Goal: Task Accomplishment & Management: Manage account settings

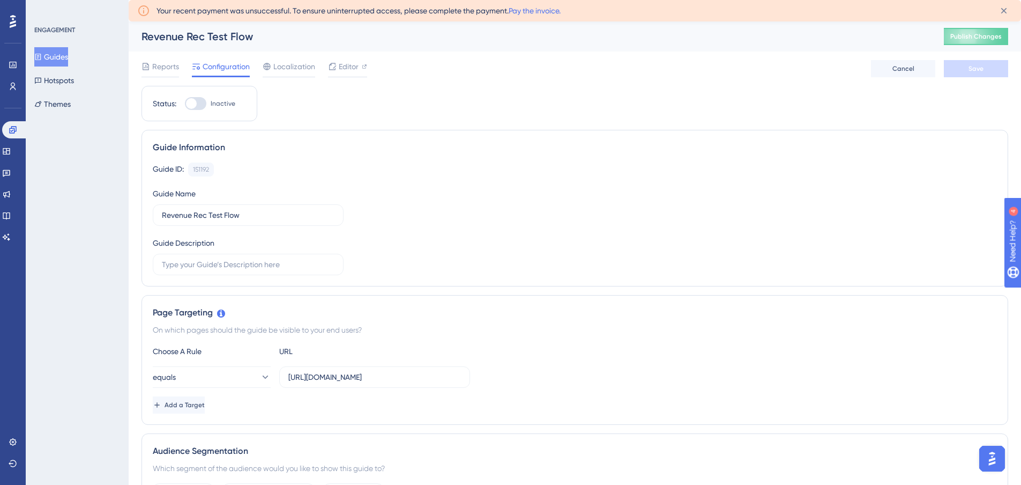
click at [56, 55] on button "Guides" at bounding box center [51, 56] width 34 height 19
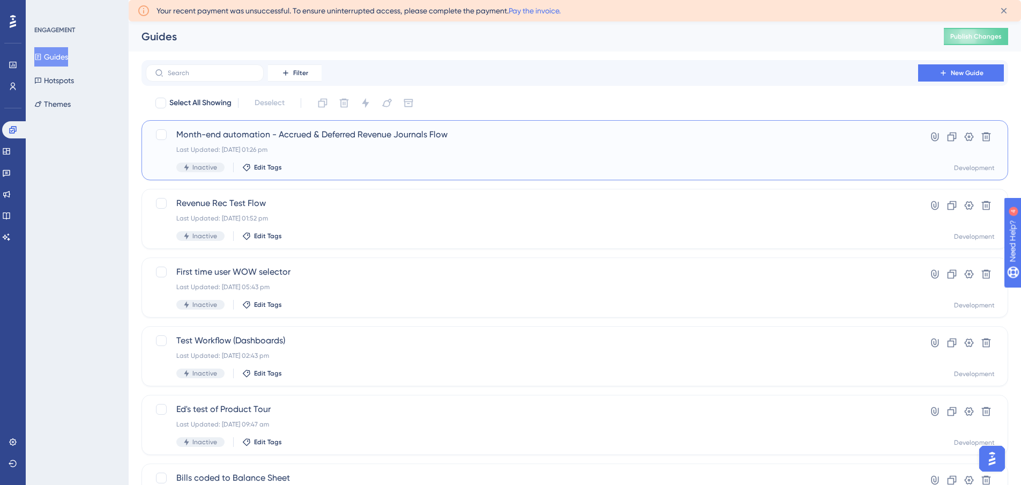
click at [309, 137] on span "Month-end automation - Accrued & Deferred Revenue Journals Flow" at bounding box center [531, 134] width 711 height 13
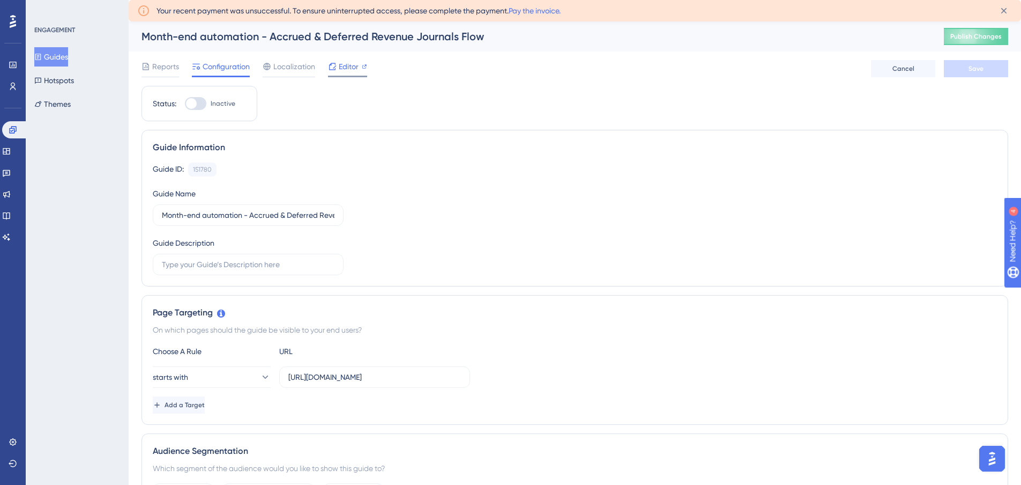
click at [339, 62] on span "Editor" at bounding box center [349, 66] width 20 height 13
click at [342, 63] on span "Editor" at bounding box center [349, 66] width 20 height 13
click at [351, 66] on span "Editor" at bounding box center [349, 66] width 20 height 13
click at [51, 54] on button "Guides" at bounding box center [51, 56] width 34 height 19
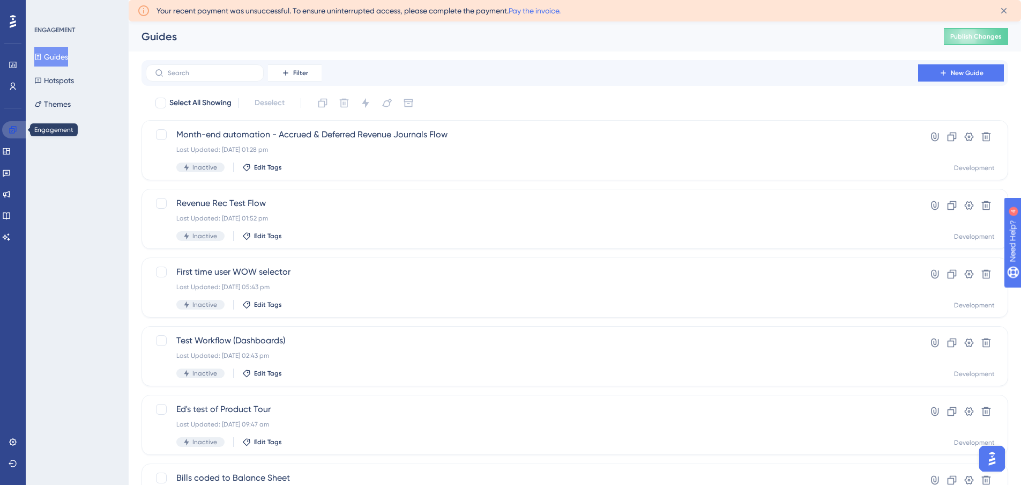
click at [17, 135] on link at bounding box center [15, 129] width 26 height 17
click at [293, 202] on span "Revenue Rec Test Flow" at bounding box center [531, 203] width 711 height 13
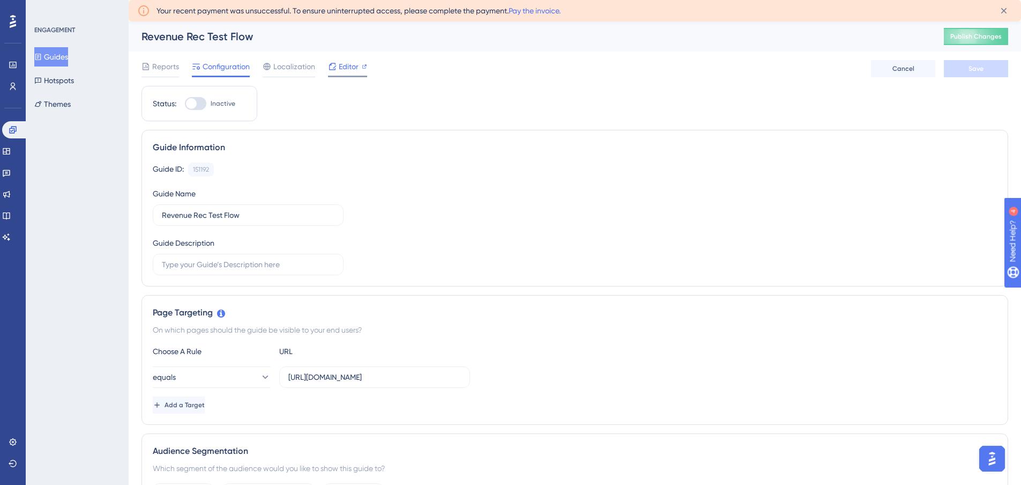
click at [331, 69] on icon at bounding box center [332, 66] width 9 height 9
drag, startPoint x: 58, startPoint y: 61, endPoint x: 0, endPoint y: 157, distance: 112.1
click at [58, 61] on button "Guides" at bounding box center [51, 56] width 34 height 19
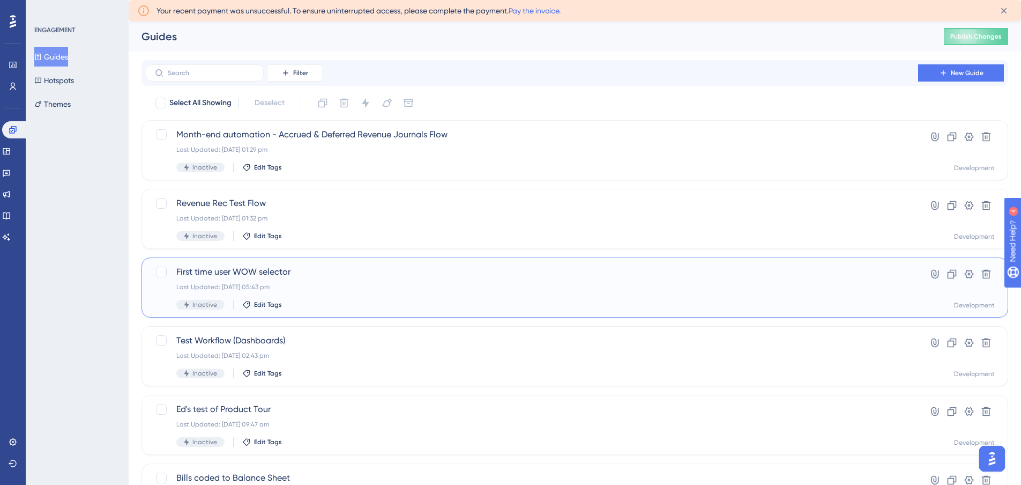
click at [343, 278] on div "First time user WOW selector Last Updated: 03 Sept 2025 05:43 pm Inactive Edit …" at bounding box center [531, 287] width 711 height 44
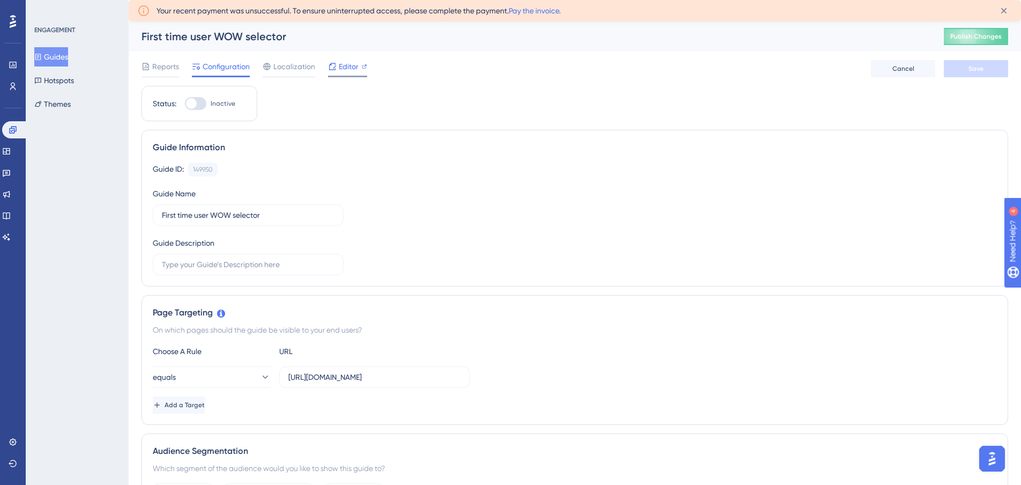
click at [350, 63] on span "Editor" at bounding box center [349, 66] width 20 height 13
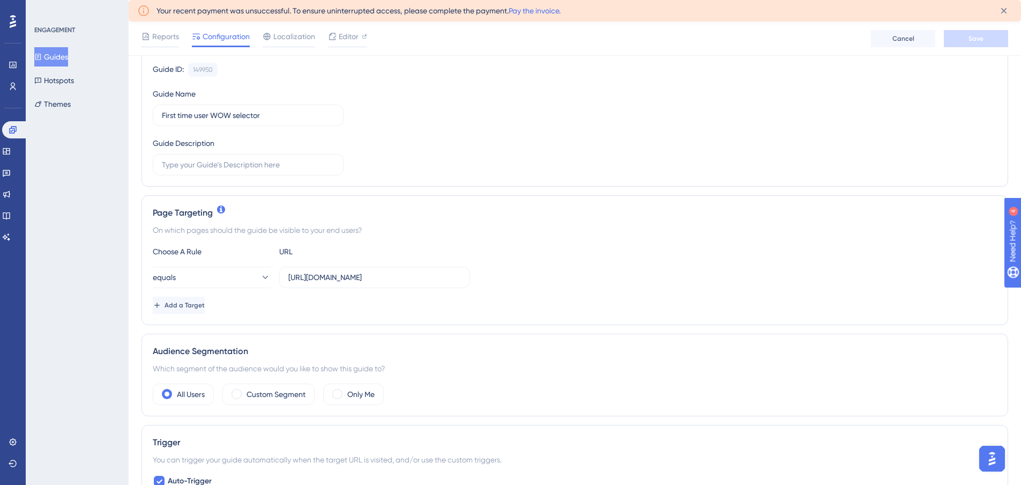
scroll to position [107, 0]
click at [379, 275] on input "https://app.scalexp.com/?date=2025-07" at bounding box center [374, 274] width 173 height 12
drag, startPoint x: 401, startPoint y: 276, endPoint x: 466, endPoint y: 272, distance: 65.0
click at [466, 272] on label "https://app.scalexp.com/?date=2025-07" at bounding box center [374, 273] width 191 height 21
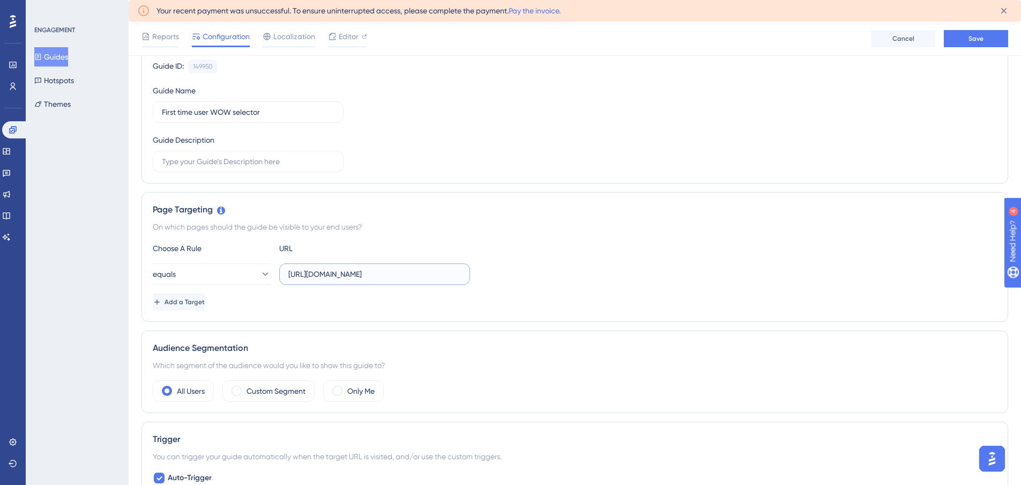
type input "https://app.scalexp.com/"
click at [395, 303] on div "Add a Target" at bounding box center [575, 301] width 844 height 17
click at [957, 43] on button "Save" at bounding box center [976, 38] width 64 height 17
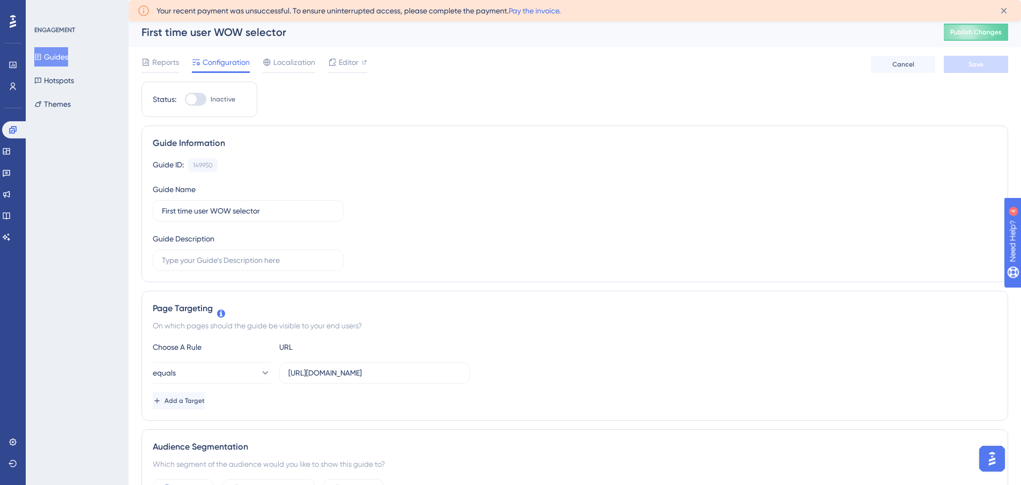
scroll to position [0, 0]
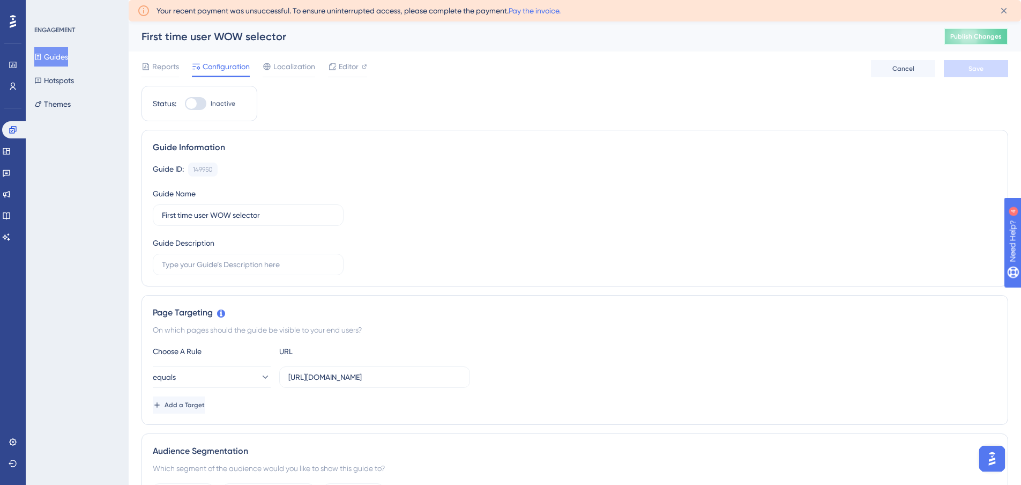
click at [957, 44] on button "Publish Changes" at bounding box center [976, 36] width 64 height 17
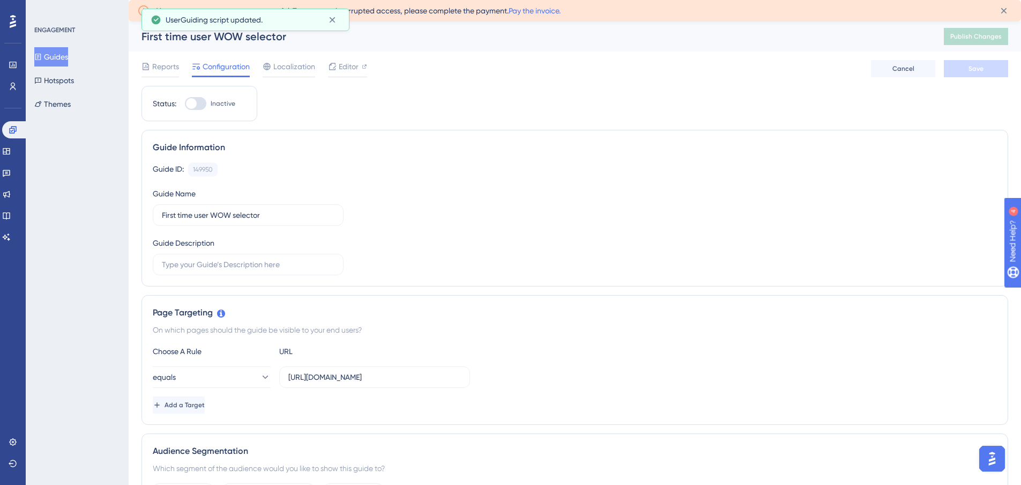
click at [51, 49] on button "Guides" at bounding box center [51, 56] width 34 height 19
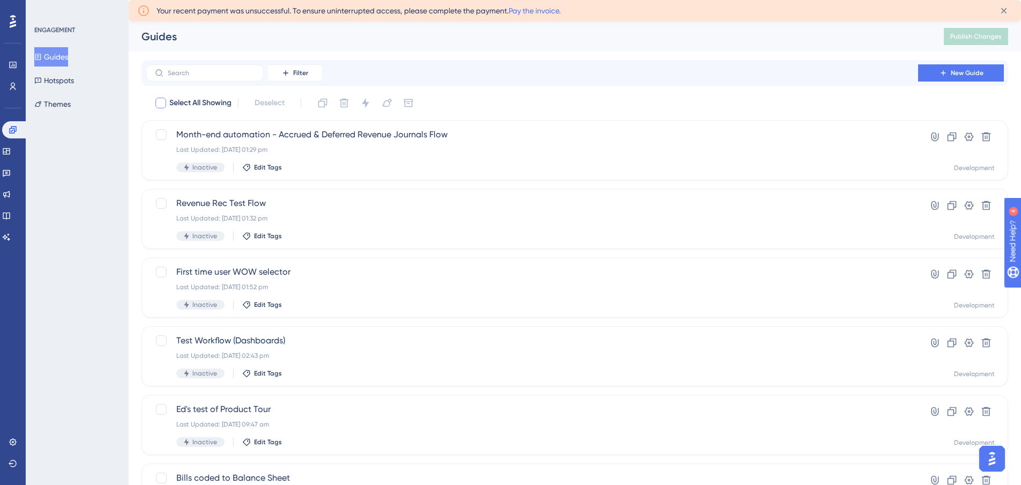
click at [215, 105] on span "Select All Showing" at bounding box center [200, 103] width 62 height 13
checkbox input "true"
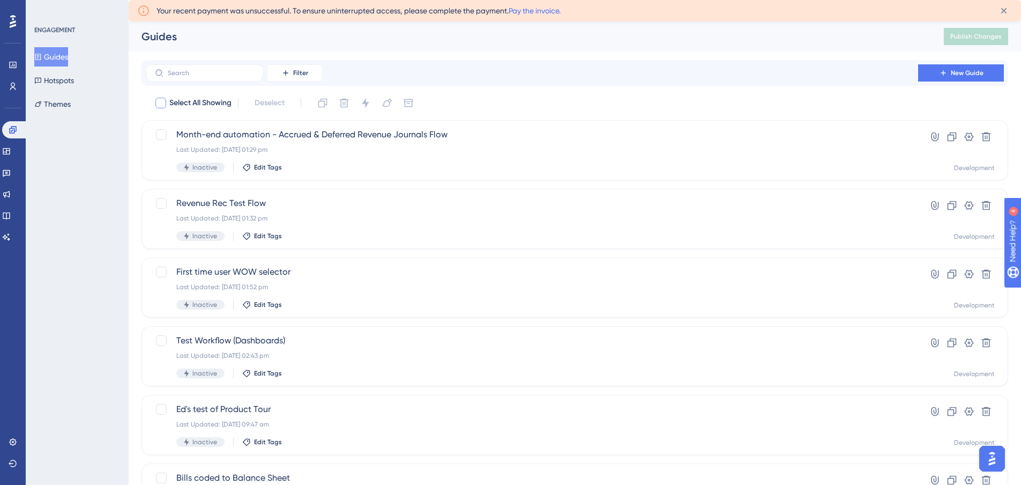
checkbox input "true"
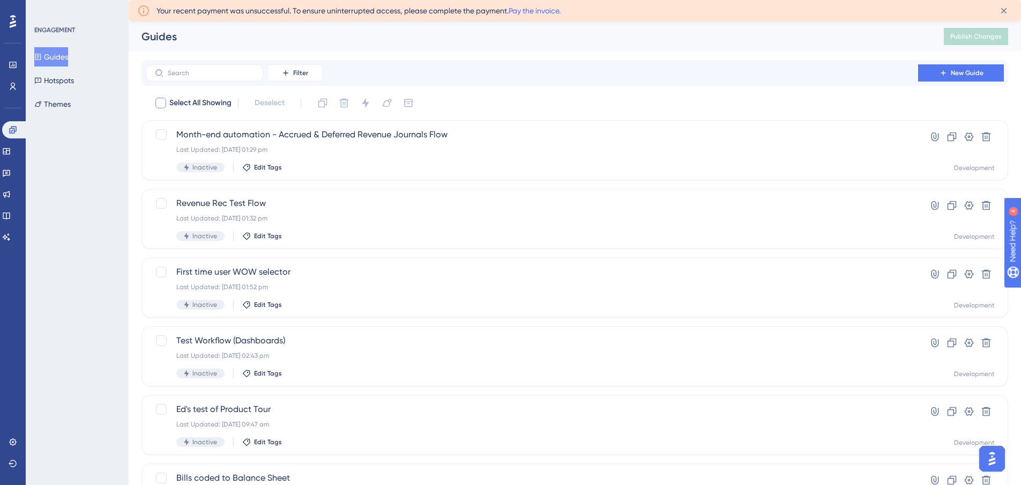
checkbox input "true"
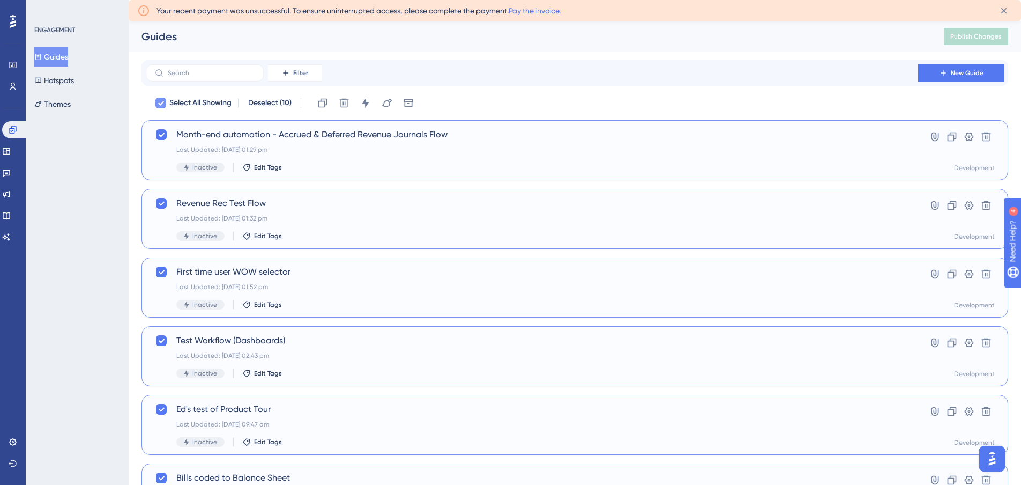
click at [210, 102] on span "Select All Showing" at bounding box center [200, 103] width 62 height 13
checkbox input "false"
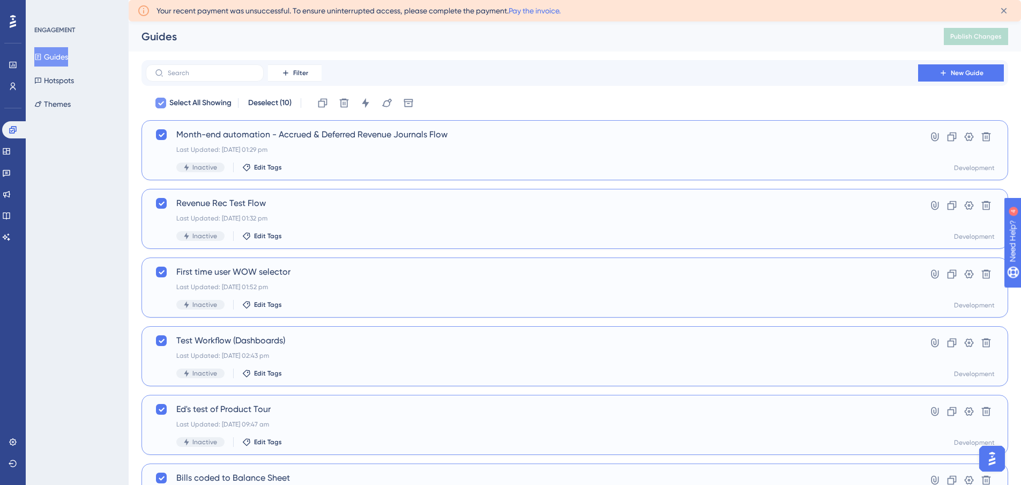
checkbox input "false"
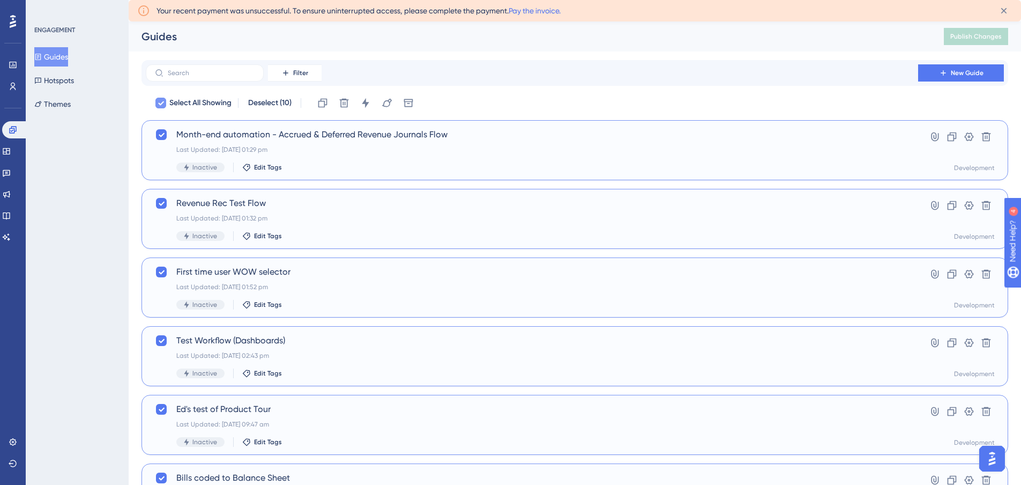
checkbox input "false"
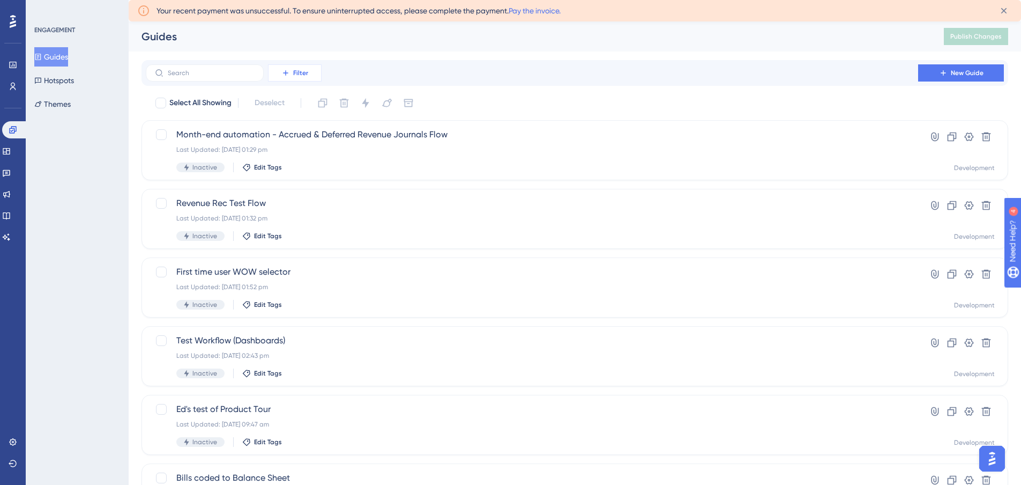
click at [293, 72] on button "Filter" at bounding box center [295, 72] width 54 height 17
click at [297, 165] on span "Status" at bounding box center [295, 167] width 22 height 13
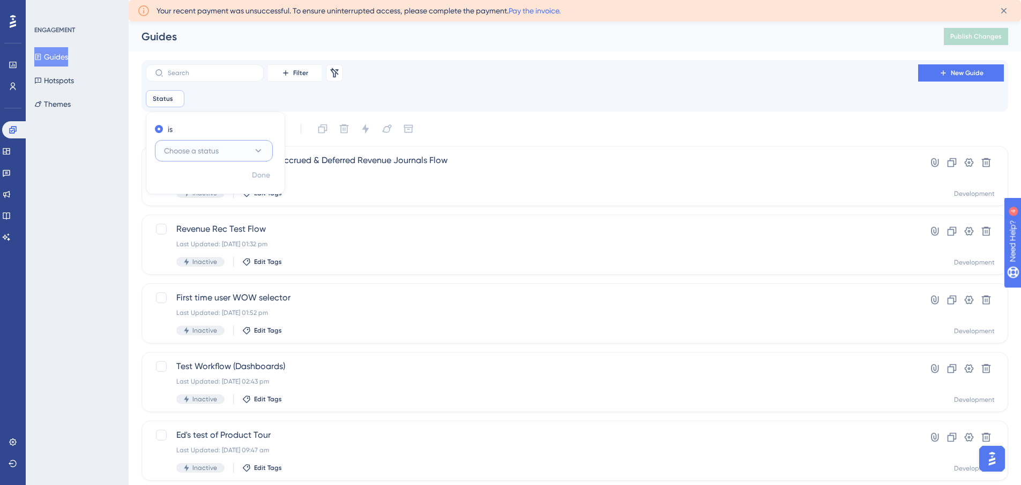
click at [210, 144] on span "Choose a status" at bounding box center [191, 150] width 55 height 13
click at [188, 181] on span "Active" at bounding box center [180, 183] width 21 height 13
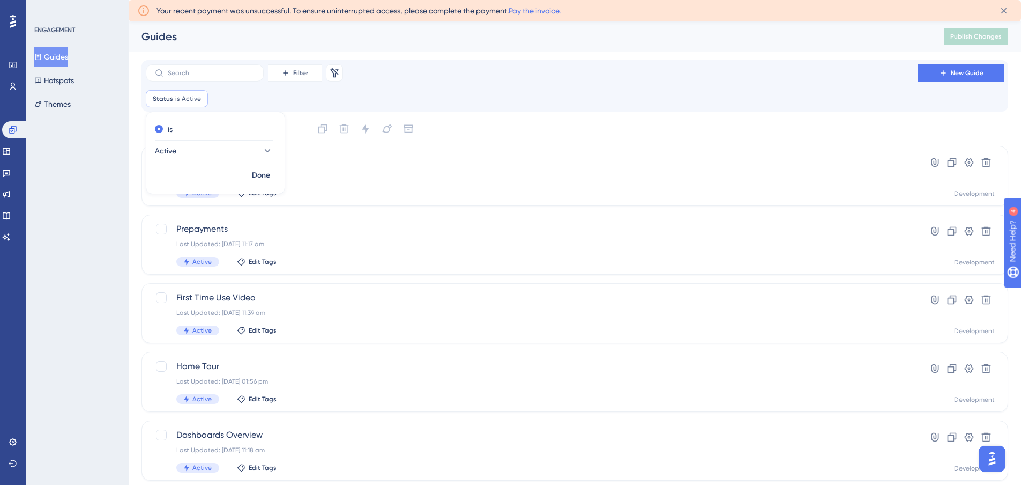
click at [98, 175] on div "ENGAGEMENT Guides Hotspots Themes" at bounding box center [77, 242] width 103 height 485
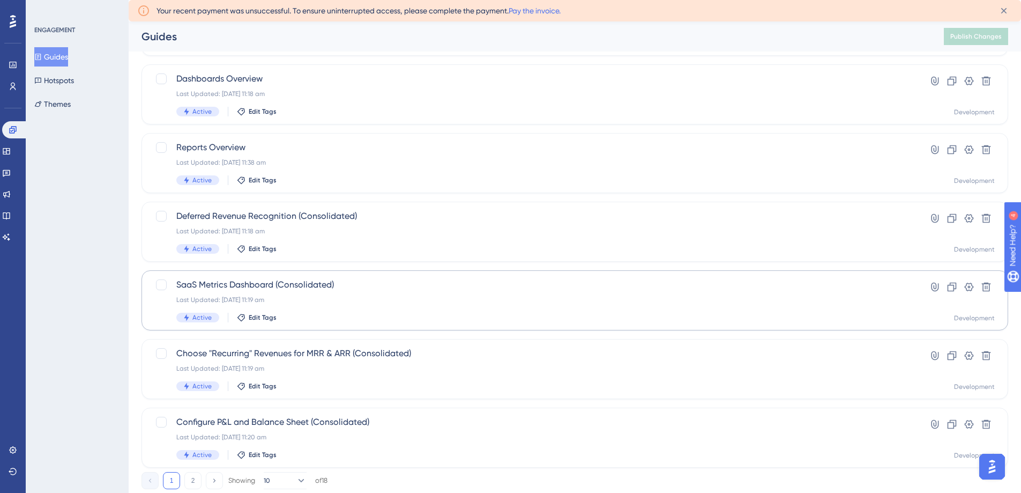
scroll to position [365, 0]
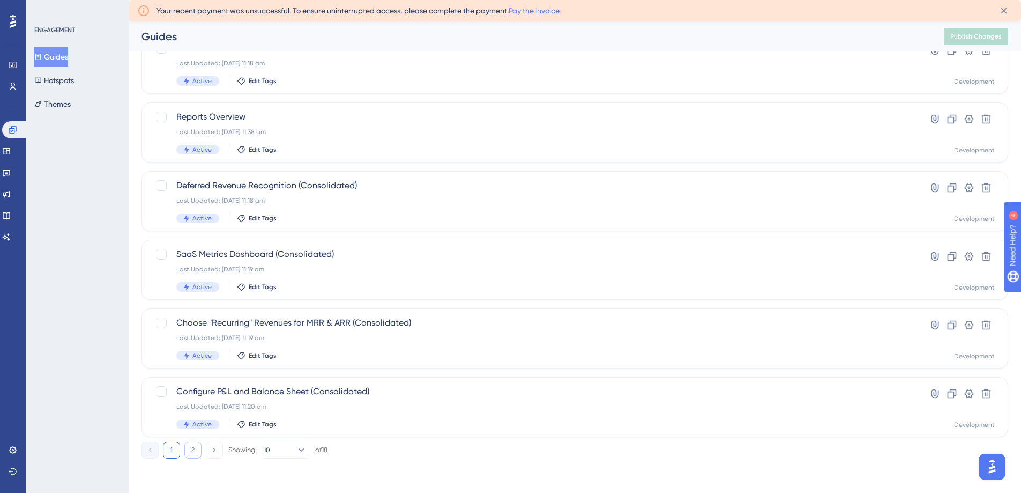
click at [189, 451] on button "2" at bounding box center [192, 449] width 17 height 17
click at [170, 448] on button "1" at bounding box center [171, 449] width 17 height 17
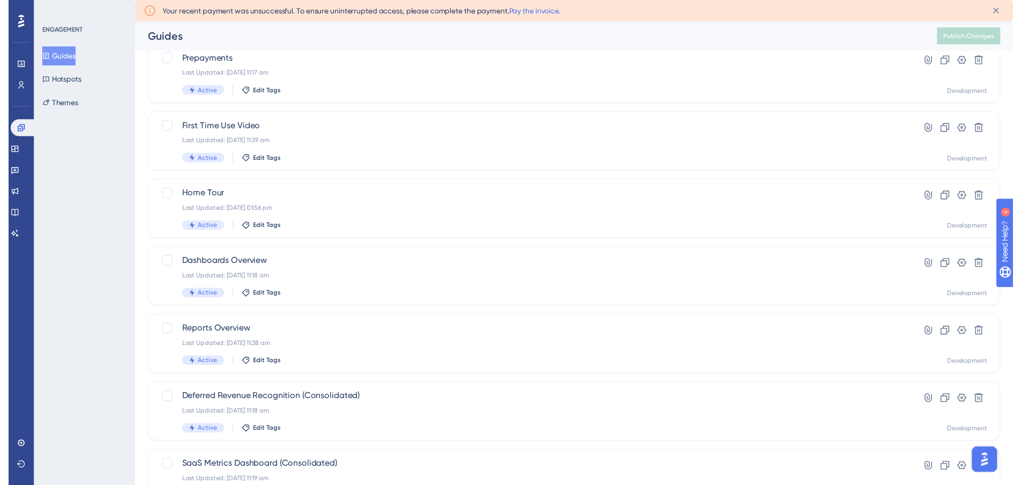
scroll to position [0, 0]
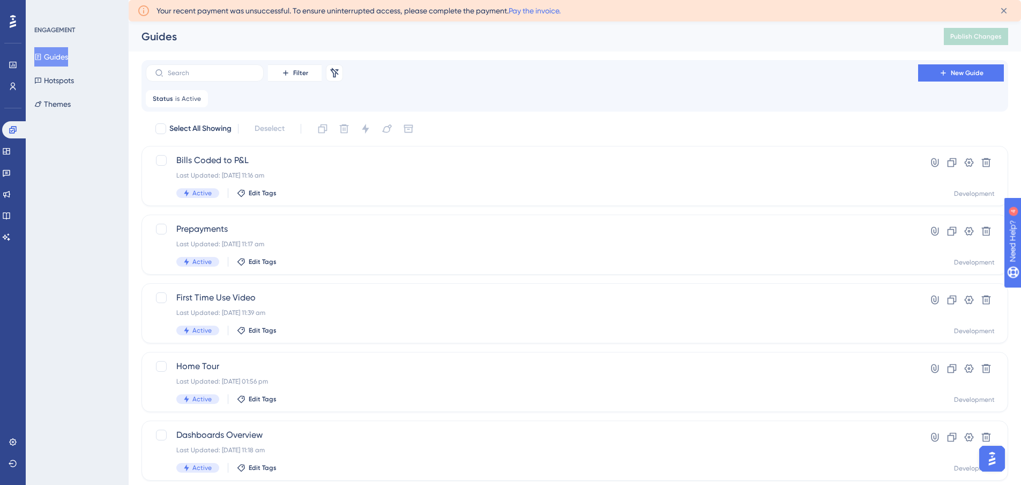
click at [56, 63] on button "Guides" at bounding box center [51, 56] width 34 height 19
click at [285, 75] on icon at bounding box center [285, 73] width 9 height 9
click at [197, 99] on icon at bounding box center [200, 98] width 6 height 6
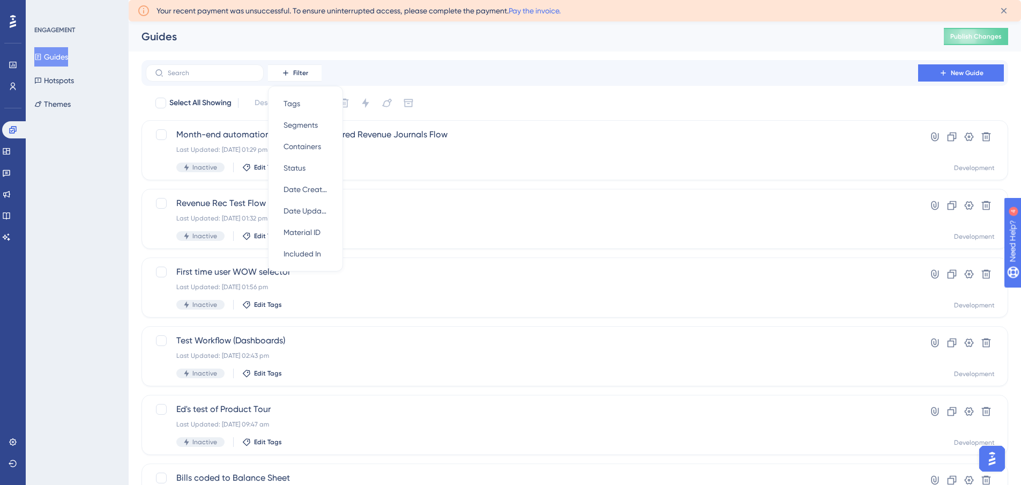
click at [133, 170] on div "Performance Users Engagement Widgets Feedback Product Updates Knowledge Base AI…" at bounding box center [575, 428] width 893 height 815
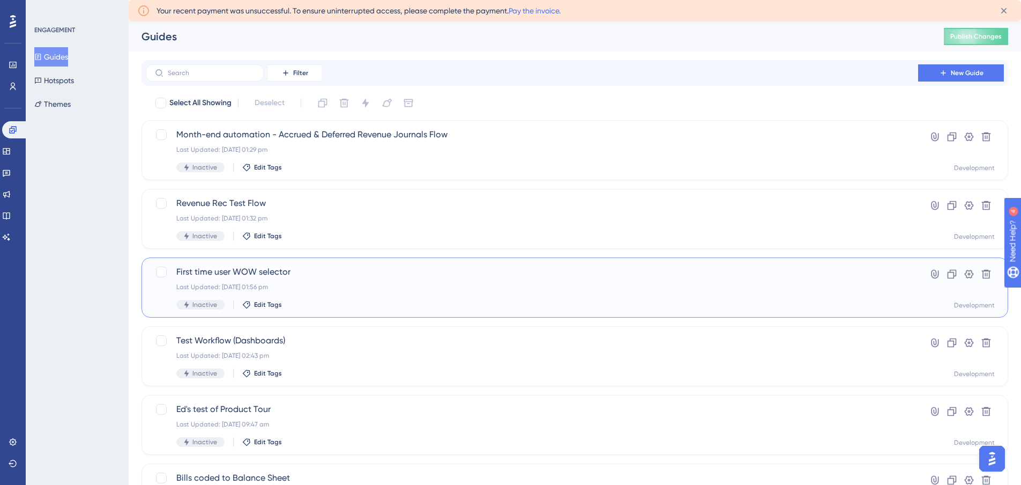
click at [345, 275] on span "First time user WOW selector" at bounding box center [531, 271] width 711 height 13
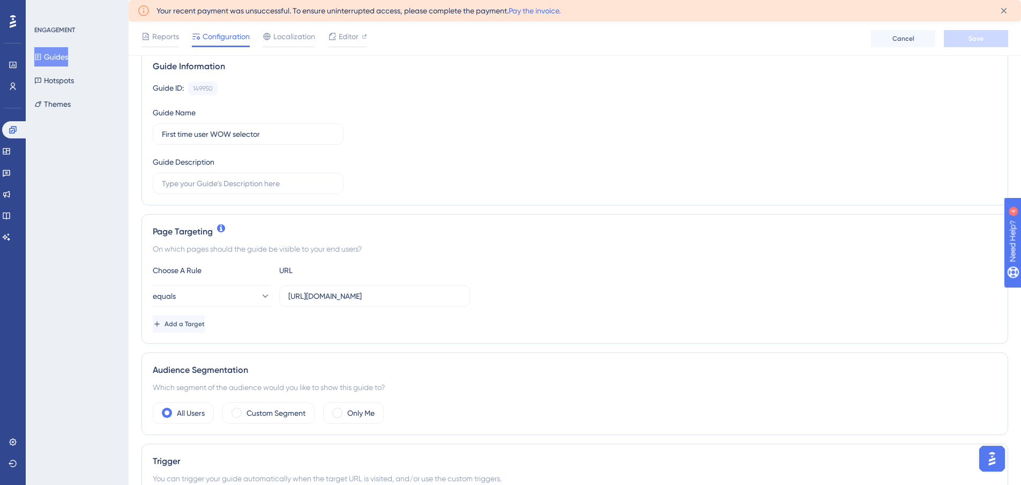
scroll to position [214, 0]
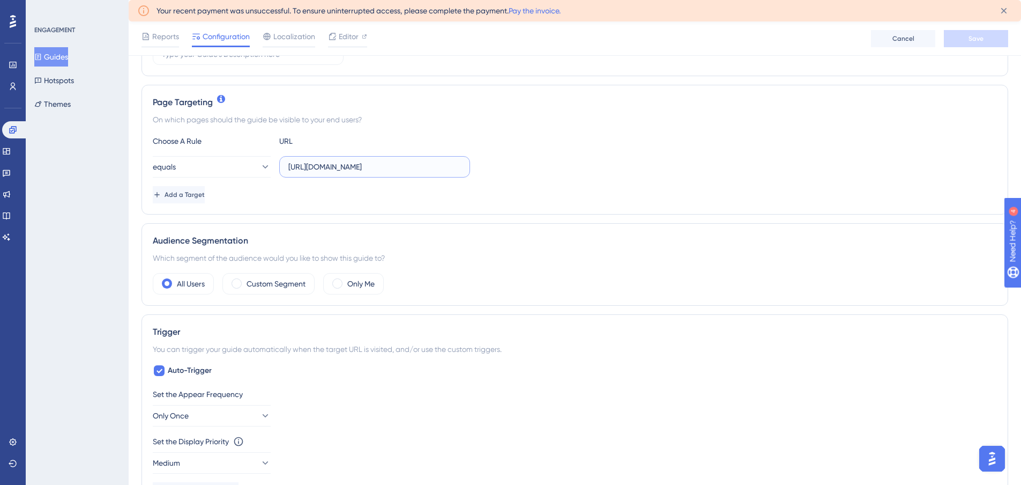
click at [324, 166] on input "https://app.scalexp.com/" at bounding box center [374, 167] width 173 height 12
paste input "?date=2025-07"
type input "https://app.scalexp.com/?date=2025-07"
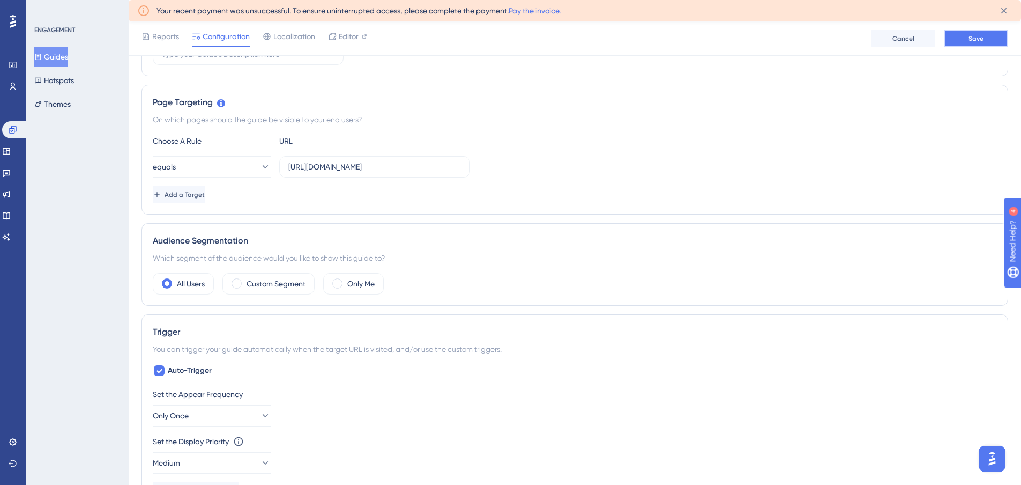
click at [972, 39] on span "Save" at bounding box center [976, 38] width 15 height 9
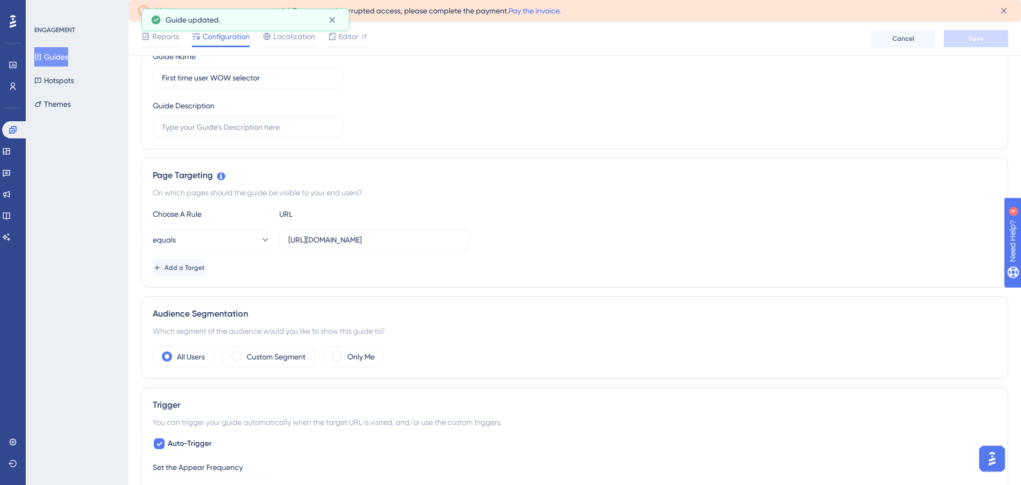
scroll to position [0, 0]
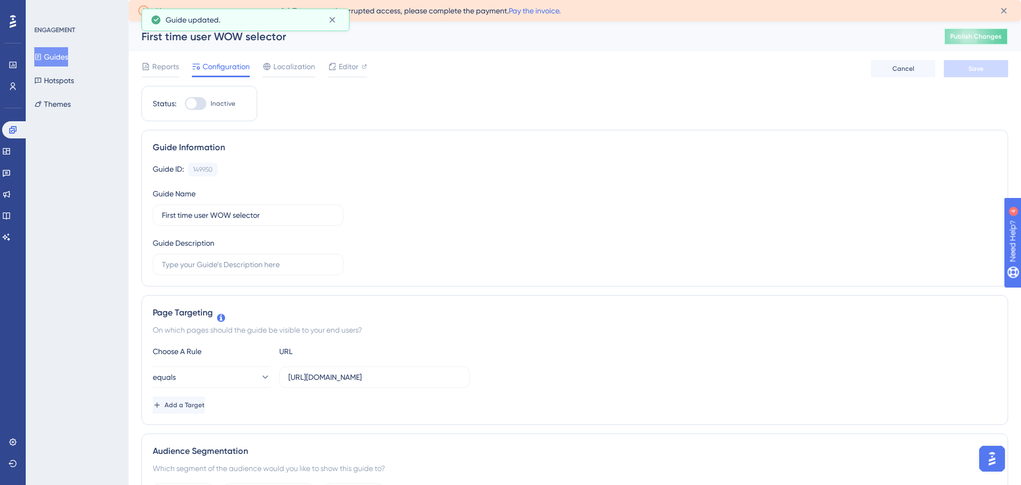
click at [979, 35] on span "Publish Changes" at bounding box center [976, 36] width 51 height 9
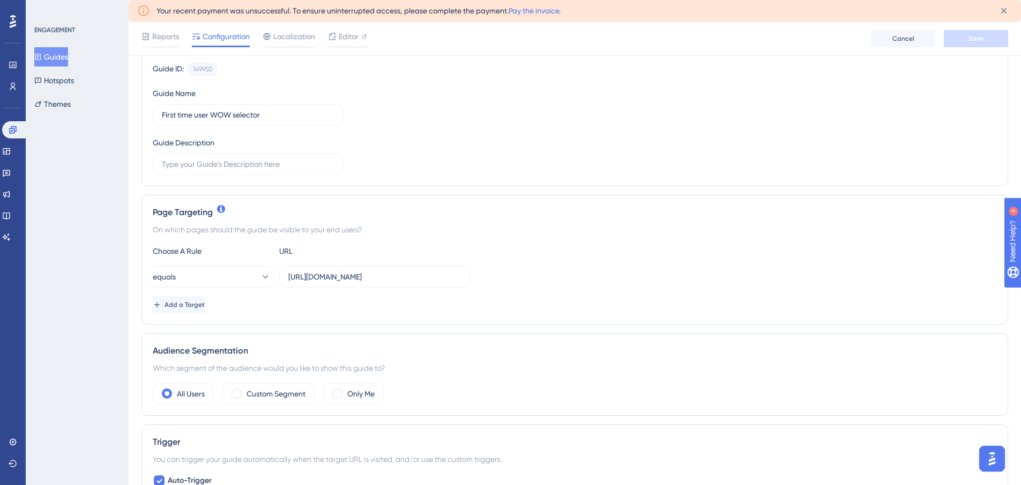
scroll to position [107, 0]
click at [62, 56] on button "Guides" at bounding box center [51, 56] width 34 height 19
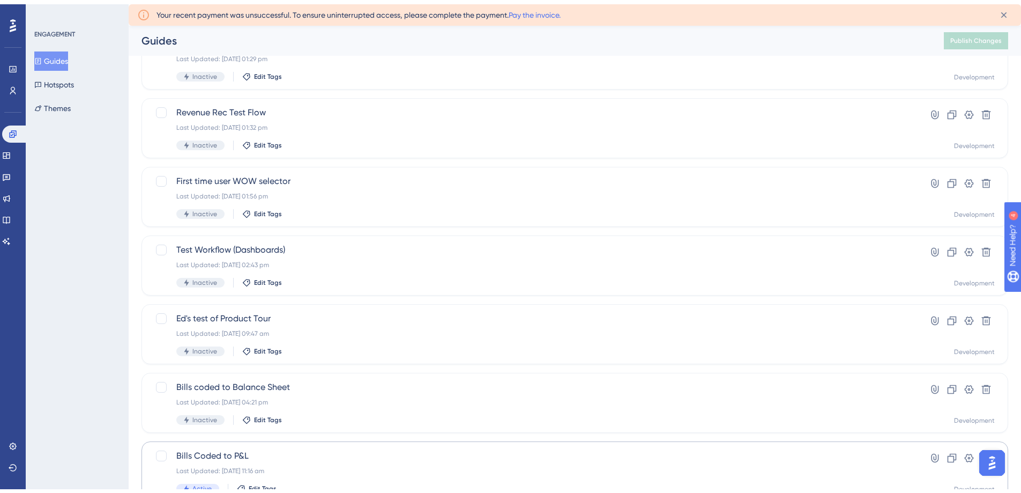
scroll to position [339, 0]
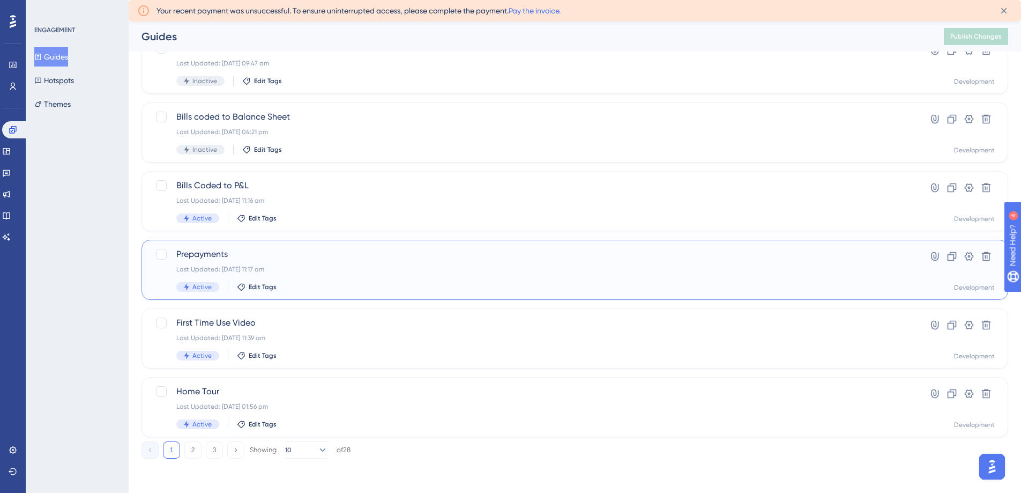
click at [333, 265] on div "Last Updated: 17 Sept 2025 11:17 am" at bounding box center [531, 269] width 711 height 9
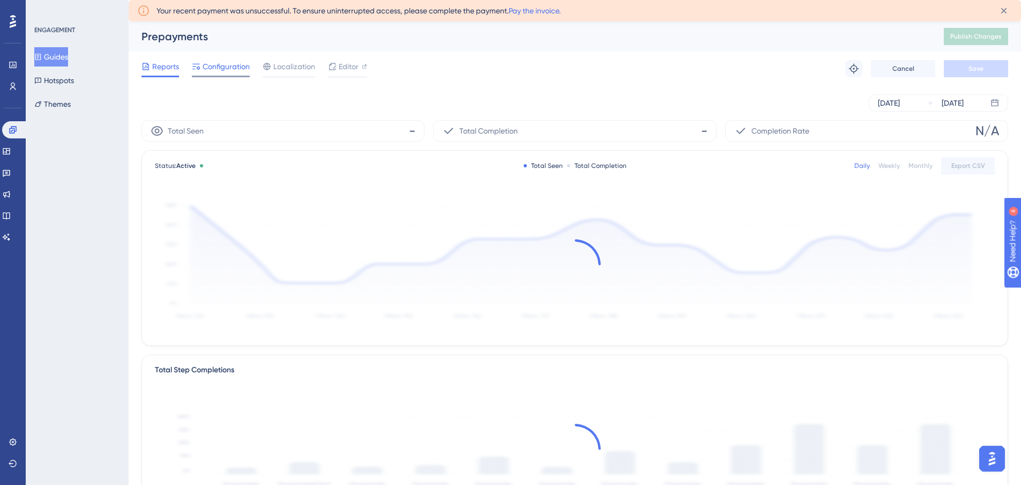
click at [221, 67] on span "Configuration" at bounding box center [226, 66] width 47 height 13
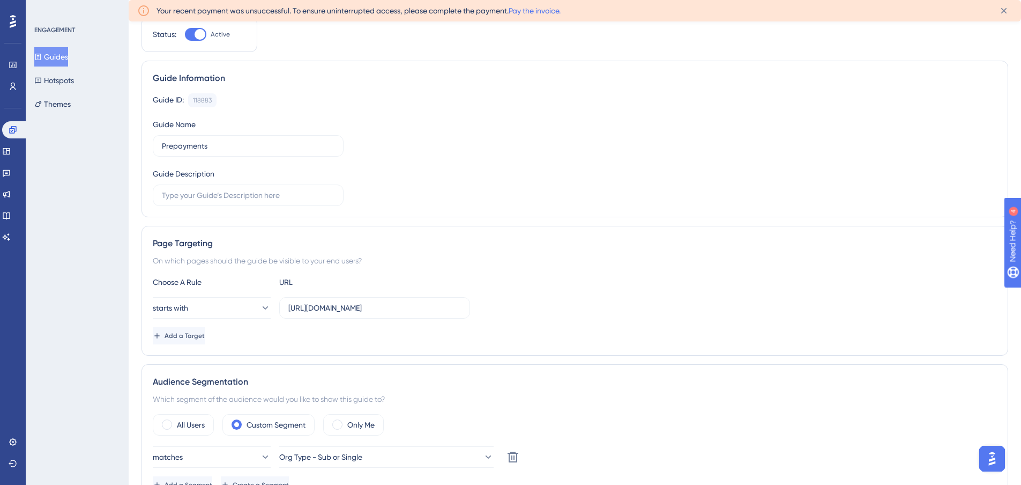
scroll to position [161, 0]
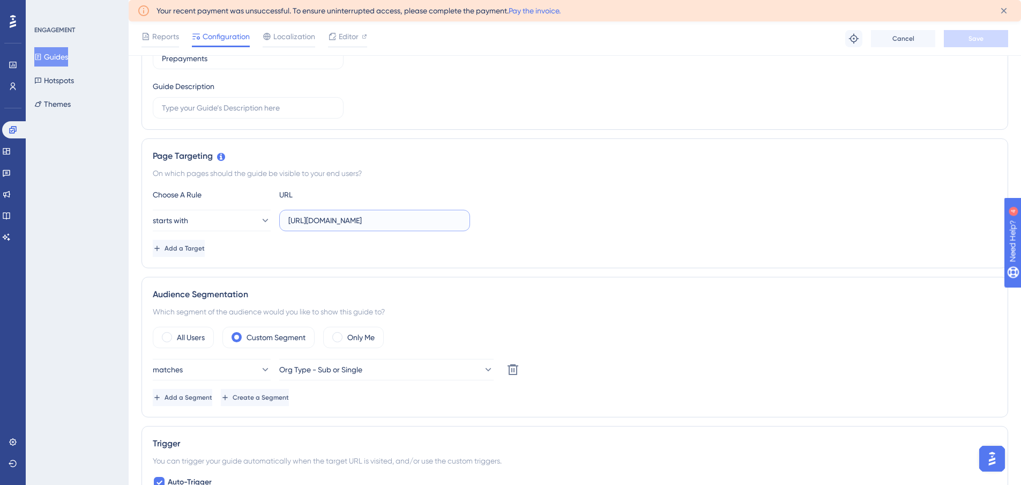
drag, startPoint x: 377, startPoint y: 222, endPoint x: 281, endPoint y: 219, distance: 95.5
click at [281, 219] on label "https://app.scalexp.com/suppliers" at bounding box center [374, 220] width 191 height 21
drag, startPoint x: 306, startPoint y: 260, endPoint x: 184, endPoint y: 199, distance: 136.2
click at [307, 260] on div "Page Targeting On which pages should the guide be visible to your end users? Ch…" at bounding box center [575, 203] width 867 height 130
click at [57, 55] on button "Guides" at bounding box center [51, 56] width 34 height 19
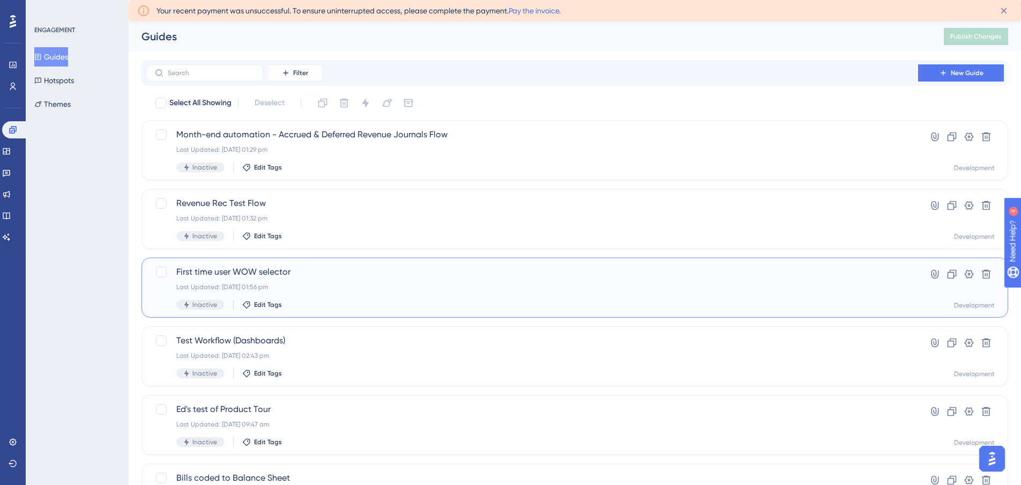
click at [310, 270] on span "First time user WOW selector" at bounding box center [531, 271] width 711 height 13
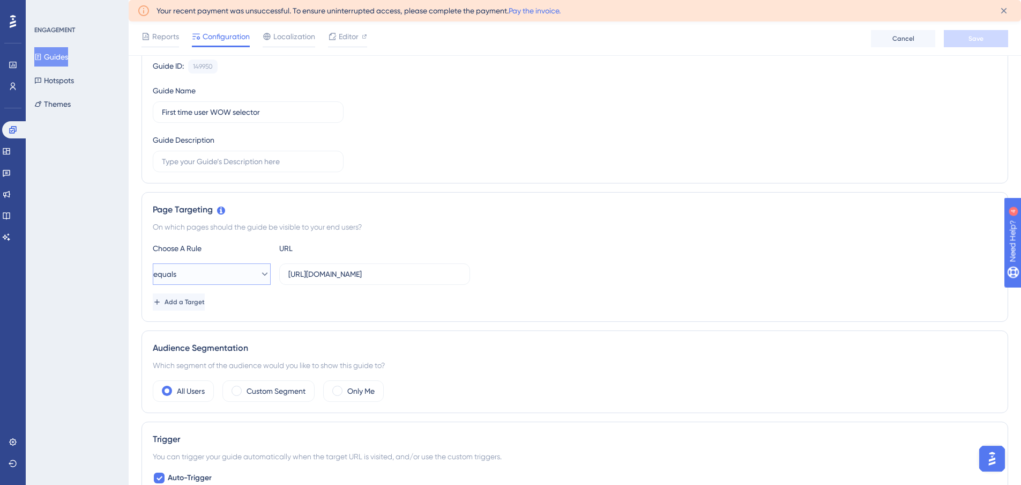
click at [241, 277] on button "equals" at bounding box center [212, 273] width 118 height 21
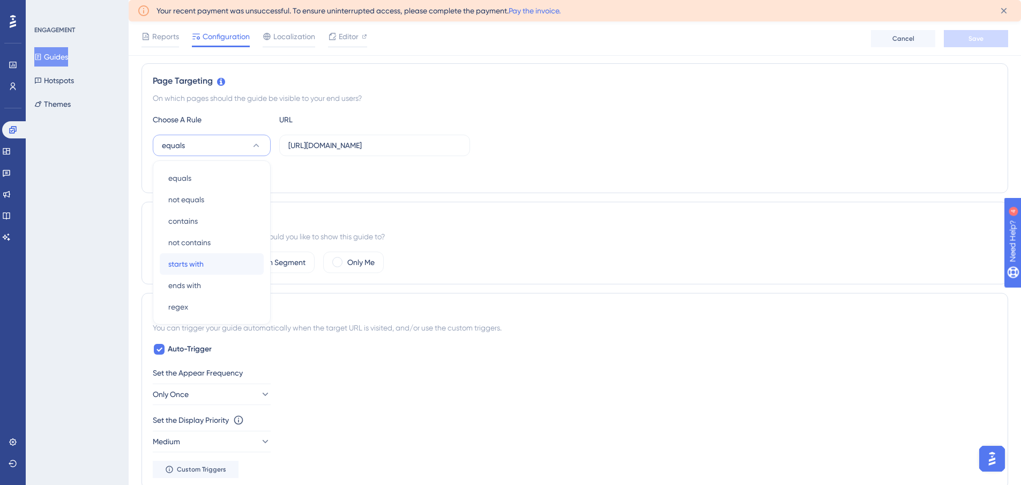
click at [190, 264] on span "starts with" at bounding box center [185, 263] width 35 height 13
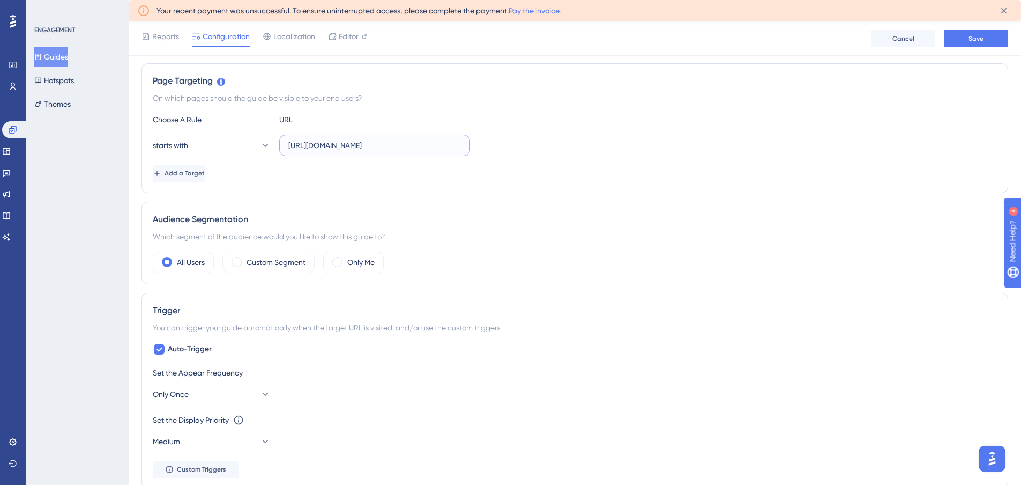
click at [320, 143] on input "https://app.scalexp.com/?date=2025-07" at bounding box center [374, 145] width 173 height 12
paste input "text"
type input "https://app.scalexp.com/"
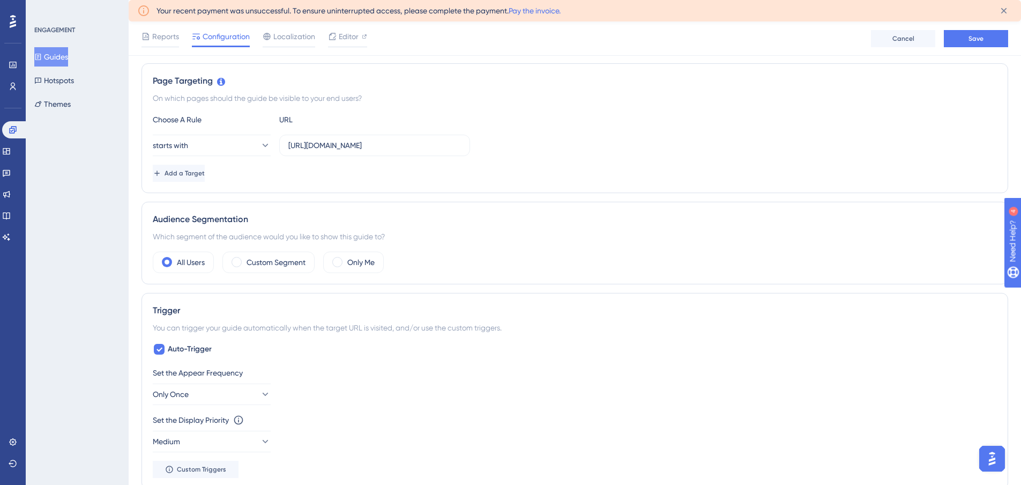
click at [333, 167] on div "Add a Target" at bounding box center [575, 173] width 844 height 17
click at [953, 38] on button "Save" at bounding box center [976, 38] width 64 height 17
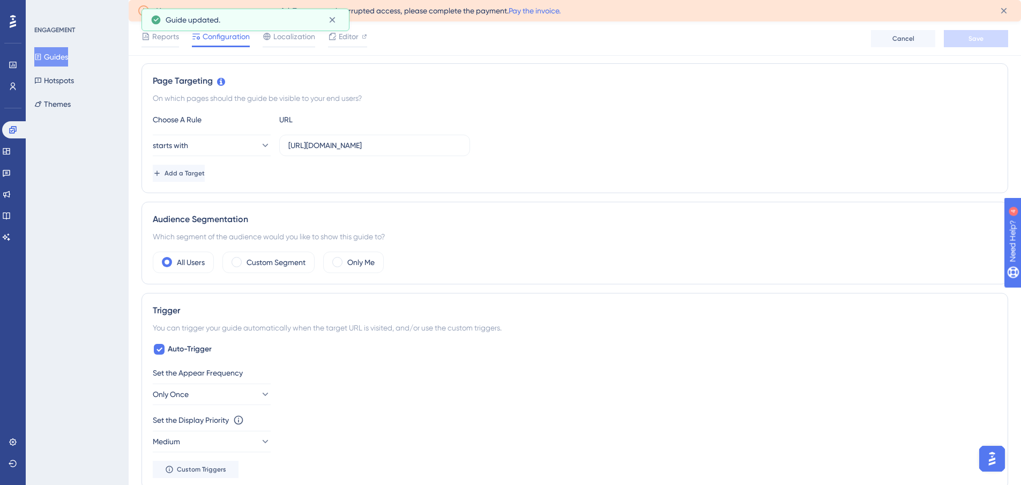
scroll to position [0, 0]
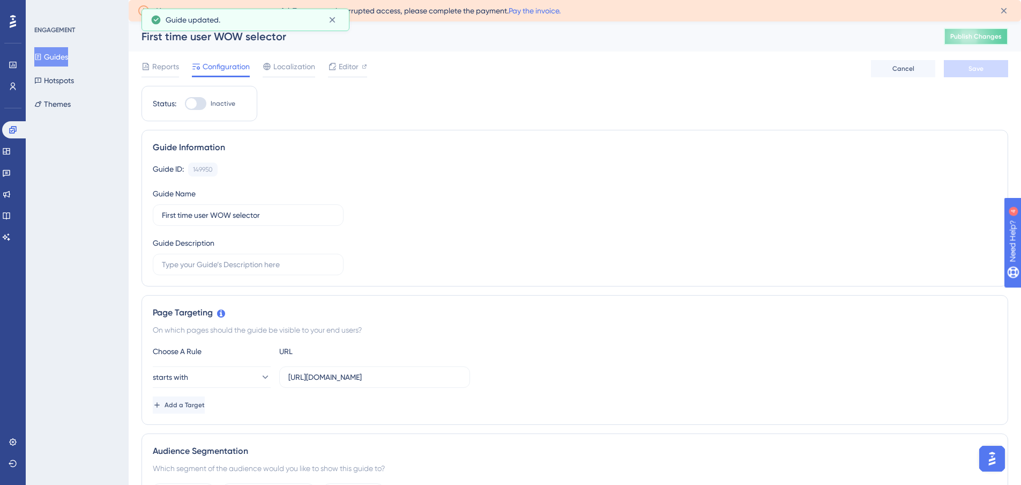
click at [976, 35] on span "Publish Changes" at bounding box center [976, 36] width 51 height 9
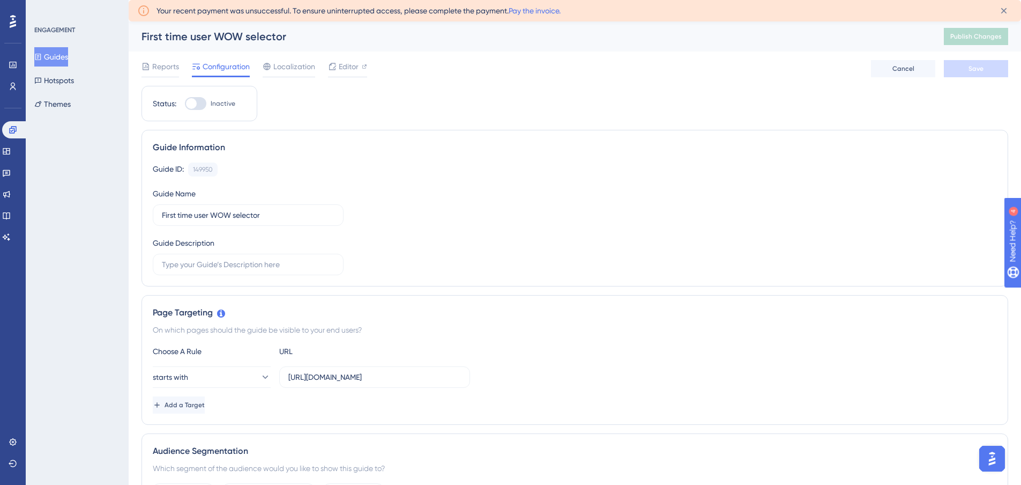
click at [702, 85] on div "Reports Configuration Localization Editor Cancel Save" at bounding box center [575, 68] width 867 height 34
click at [348, 67] on span "Editor" at bounding box center [349, 66] width 20 height 13
click at [294, 417] on div "Page Targeting On which pages should the guide be visible to your end users? Ch…" at bounding box center [575, 360] width 867 height 130
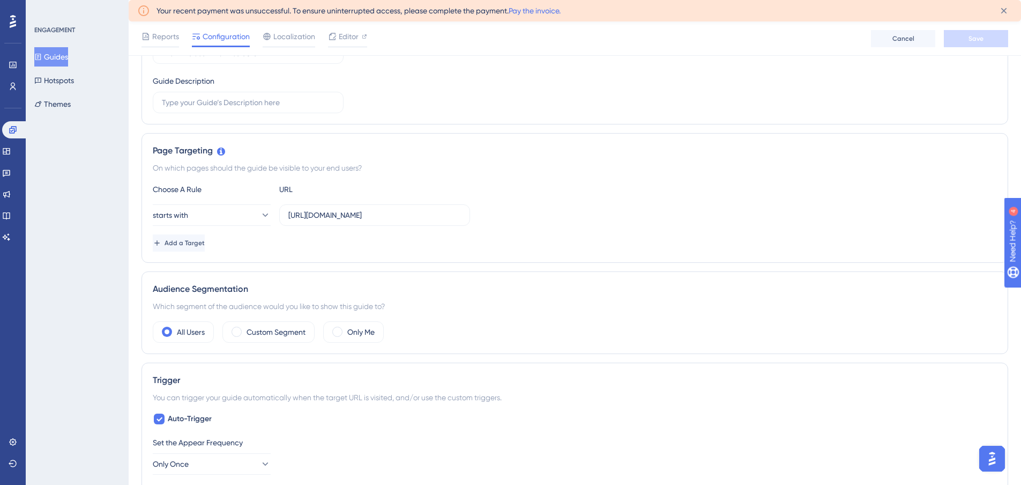
scroll to position [161, 0]
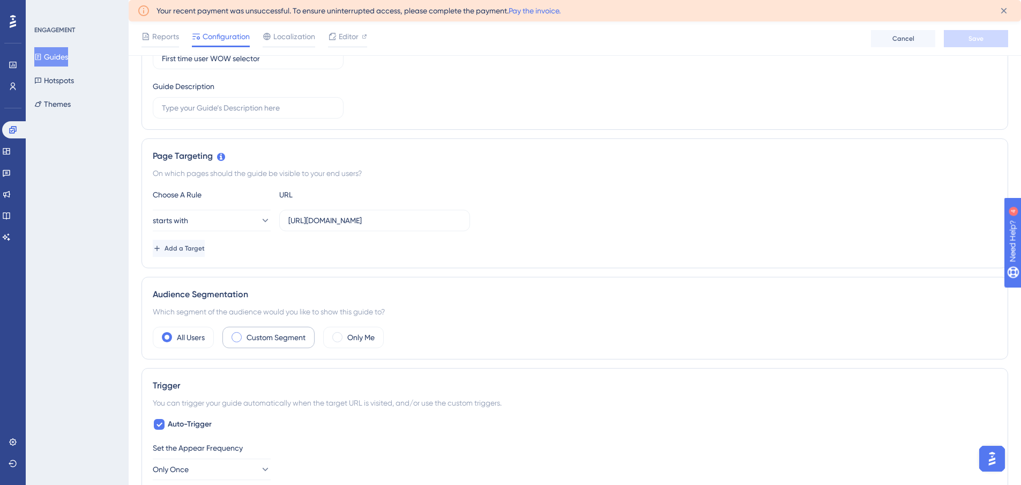
click at [275, 334] on label "Custom Segment" at bounding box center [276, 337] width 59 height 13
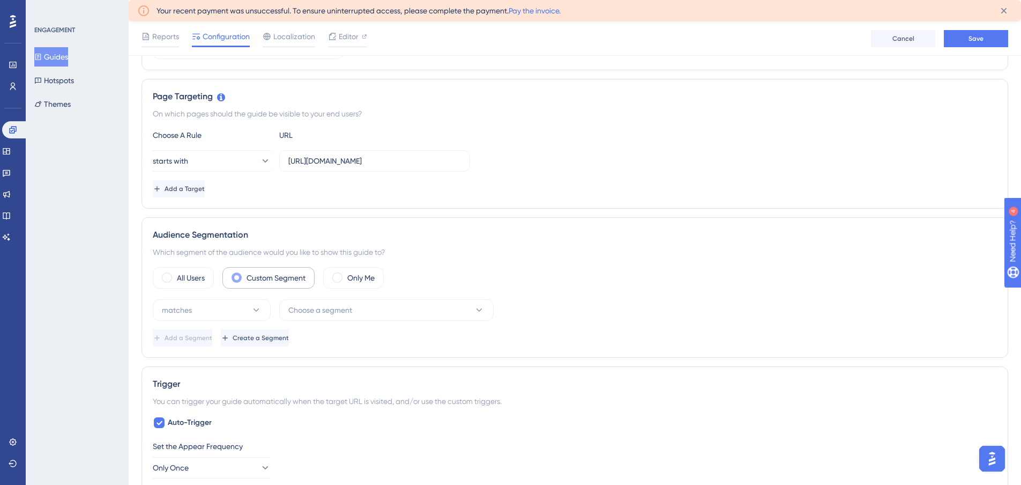
scroll to position [268, 0]
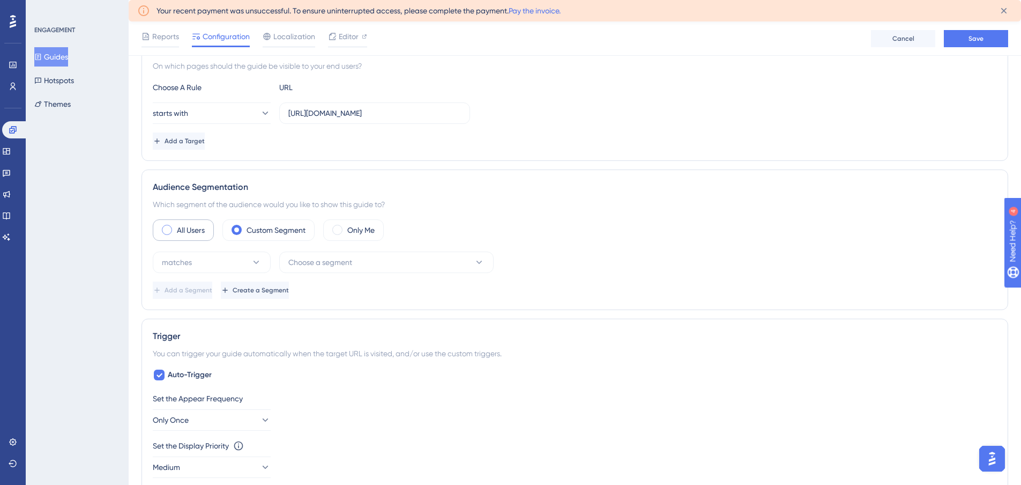
click at [186, 228] on label "All Users" at bounding box center [191, 230] width 28 height 13
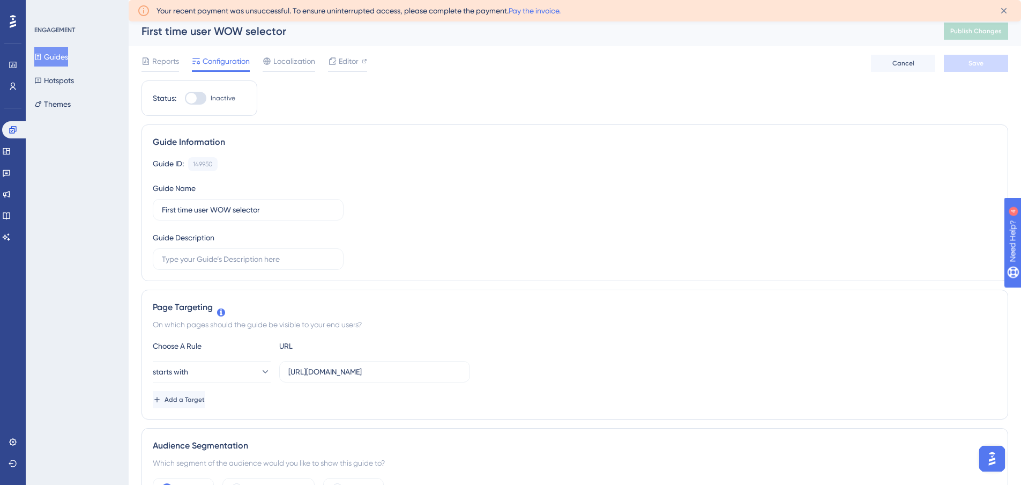
scroll to position [0, 0]
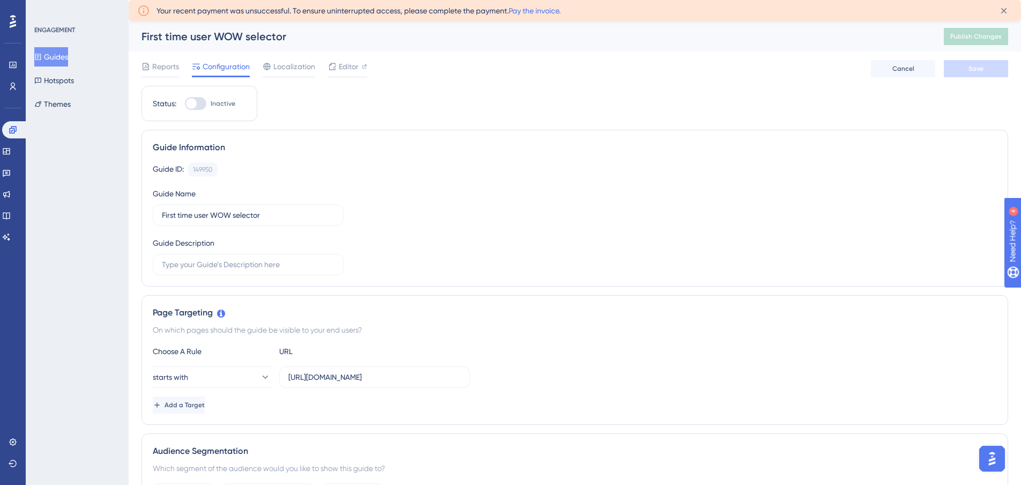
click at [68, 56] on button "Guides" at bounding box center [51, 56] width 34 height 19
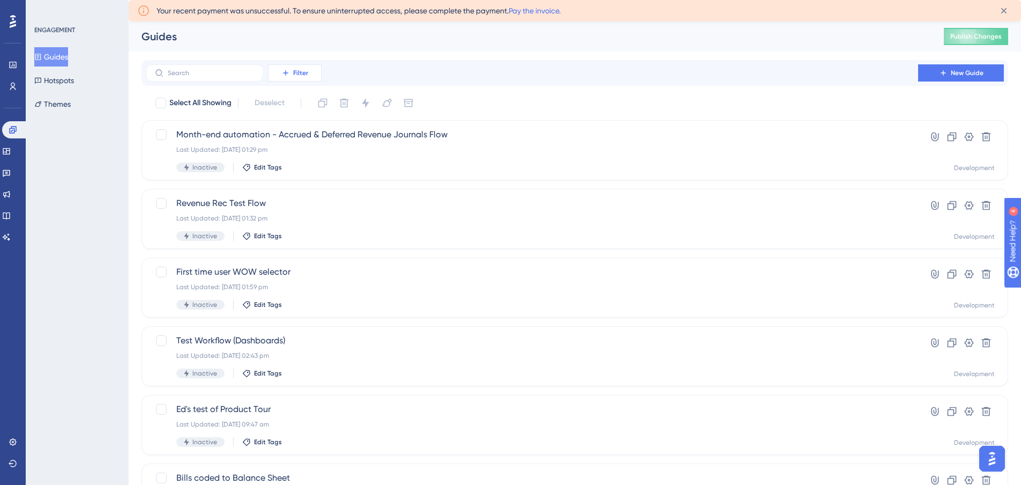
click at [301, 79] on button "Filter" at bounding box center [295, 72] width 54 height 17
click at [298, 164] on span "Status" at bounding box center [295, 167] width 22 height 13
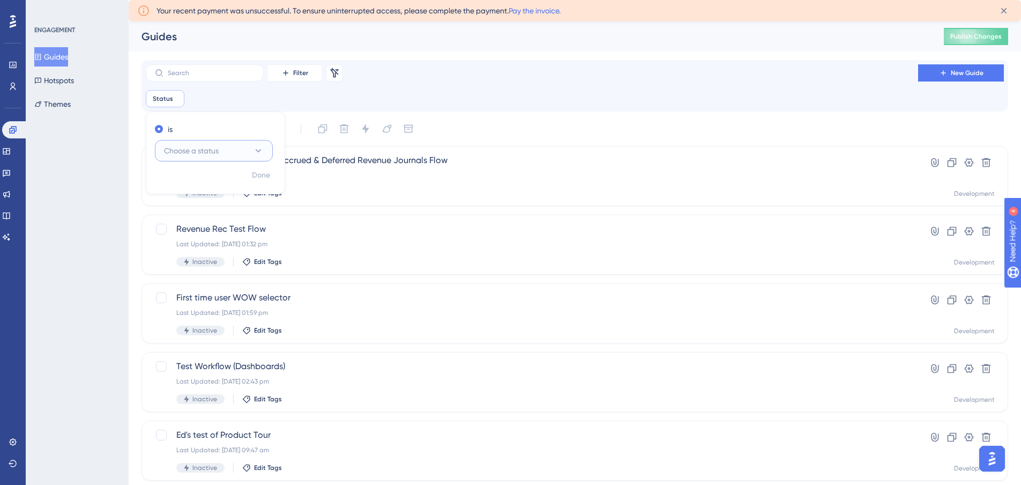
click at [188, 150] on span "Choose a status" at bounding box center [191, 150] width 55 height 13
click at [196, 182] on div "Active Active" at bounding box center [213, 183] width 87 height 21
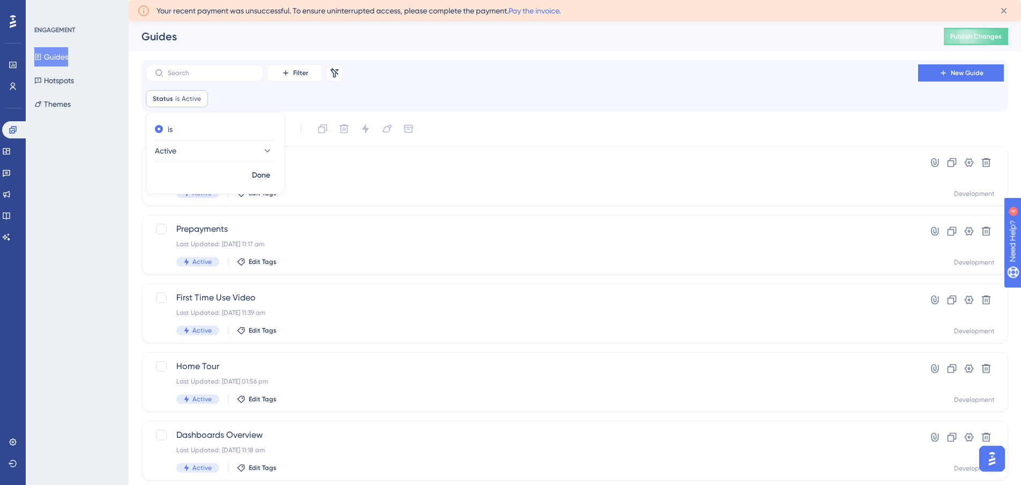
click at [116, 172] on div "ENGAGEMENT Guides Hotspots Themes" at bounding box center [77, 242] width 103 height 485
click at [199, 98] on icon at bounding box center [199, 98] width 3 height 3
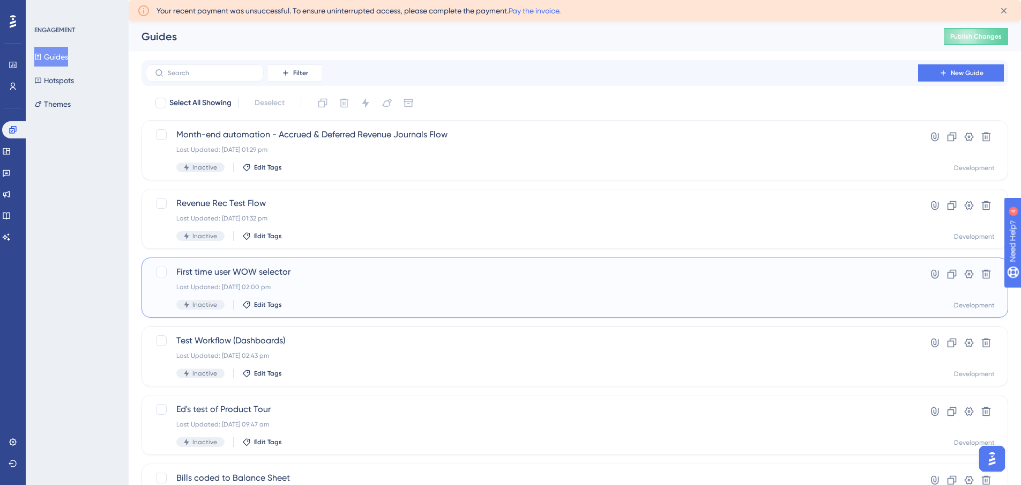
click at [348, 284] on div "Last Updated: 24 Sept 2025 02:00 pm" at bounding box center [531, 287] width 711 height 9
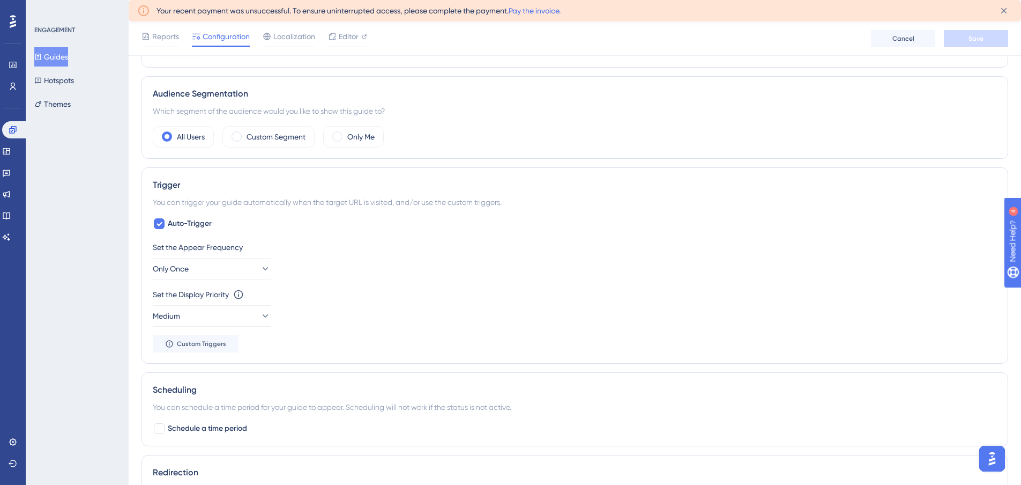
scroll to position [375, 0]
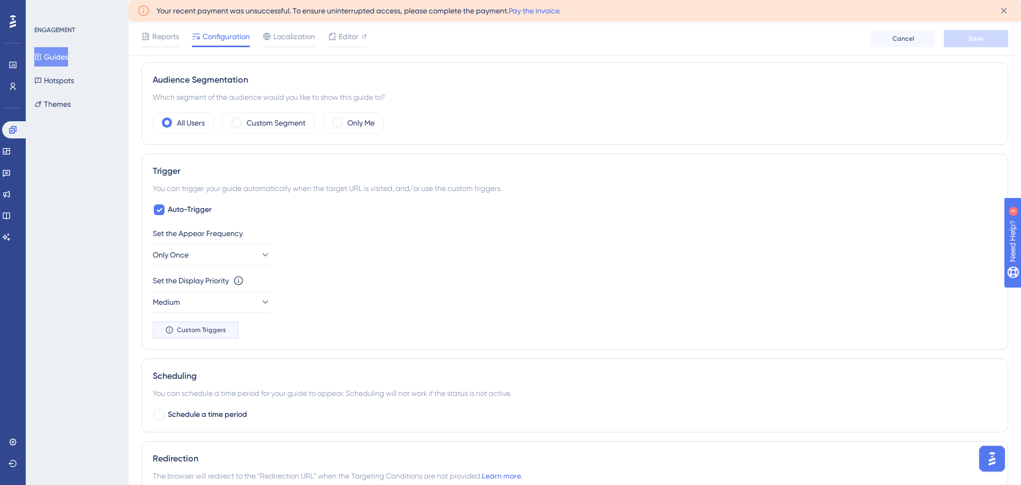
click at [208, 333] on span "Custom Triggers" at bounding box center [201, 329] width 49 height 9
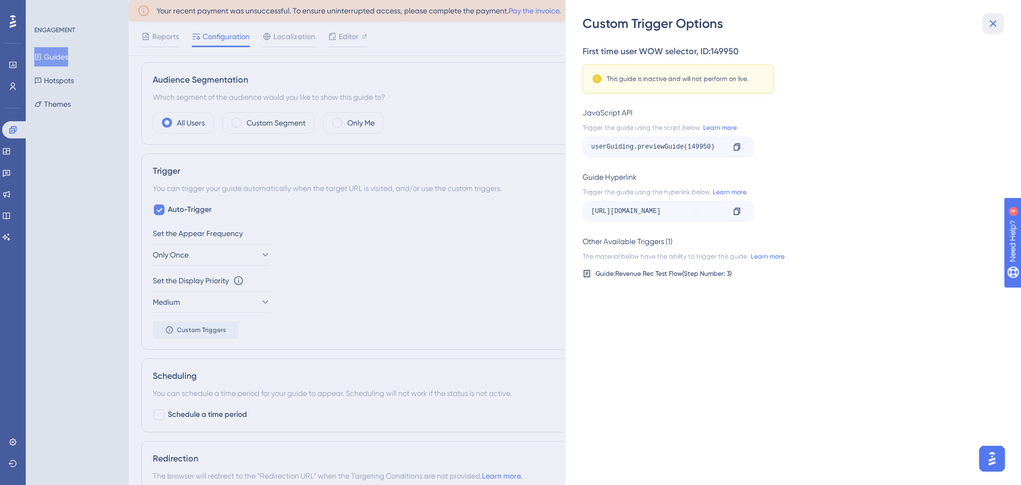
click at [988, 24] on icon at bounding box center [993, 23] width 13 height 13
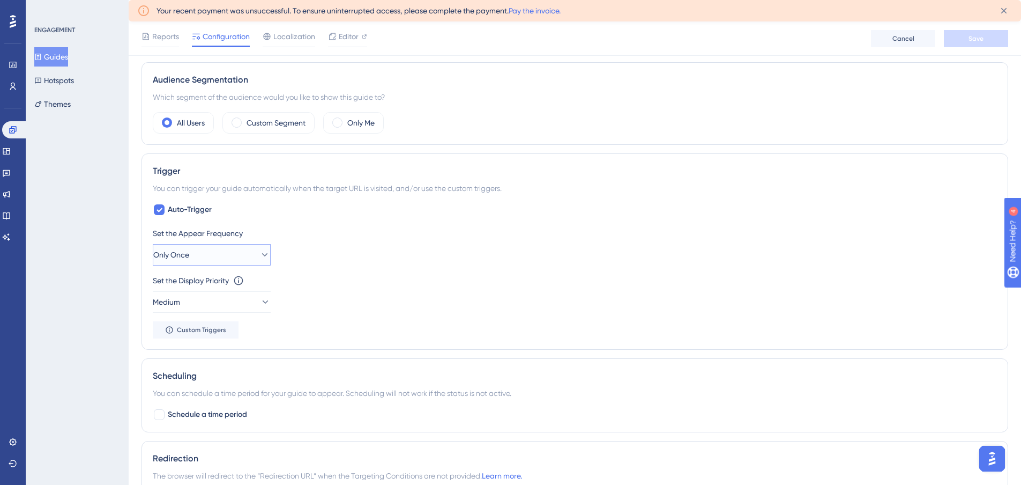
click at [209, 257] on button "Only Once" at bounding box center [212, 254] width 118 height 21
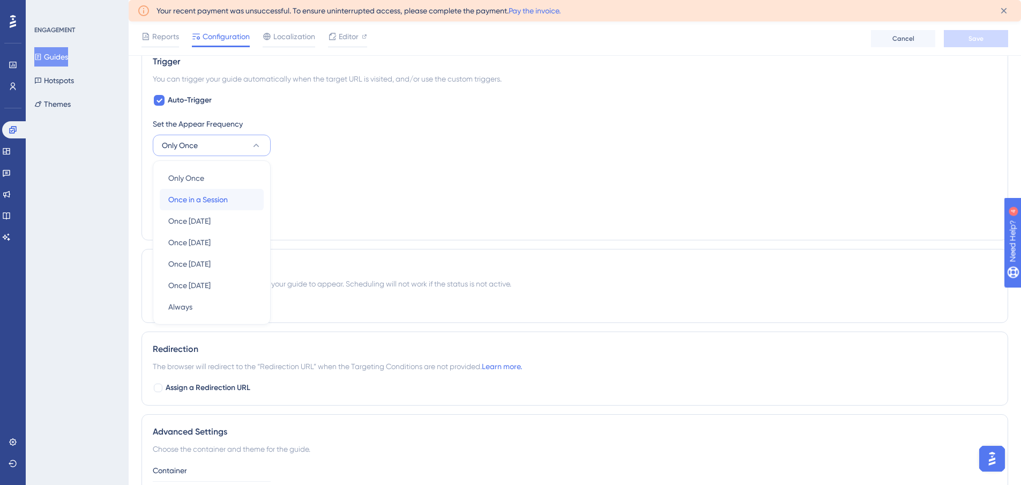
click at [191, 205] on span "Once in a Session" at bounding box center [198, 199] width 60 height 13
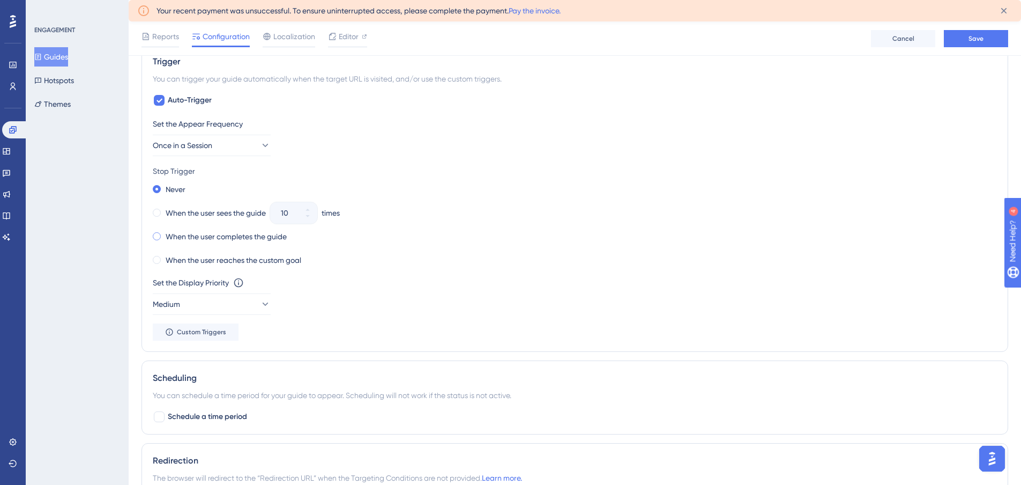
click at [158, 234] on span at bounding box center [157, 236] width 8 height 8
click at [164, 234] on input "radio" at bounding box center [164, 234] width 0 height 0
click at [155, 212] on span at bounding box center [157, 213] width 8 height 8
click at [164, 210] on input "radio" at bounding box center [164, 210] width 0 height 0
click at [308, 217] on icon at bounding box center [308, 216] width 6 height 6
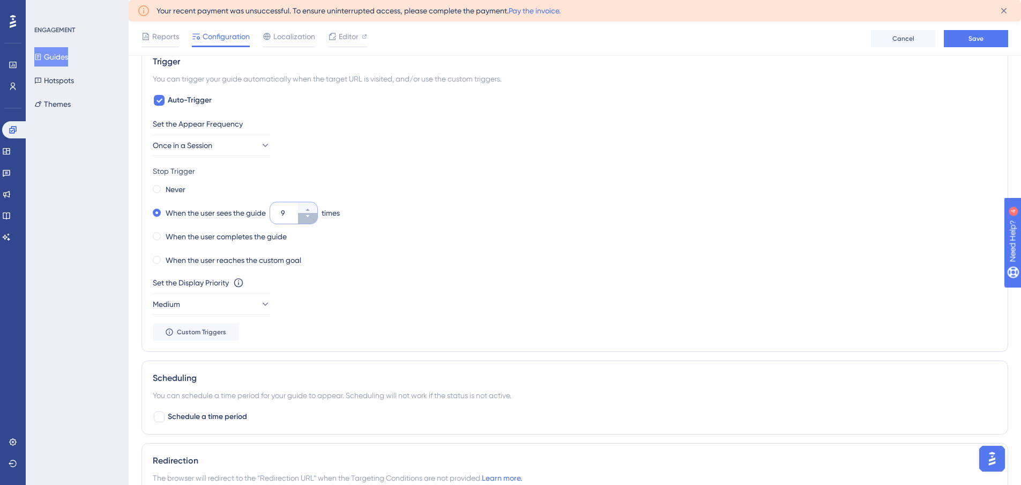
click at [308, 217] on icon at bounding box center [308, 216] width 6 height 6
click at [307, 204] on button "5" at bounding box center [307, 207] width 19 height 11
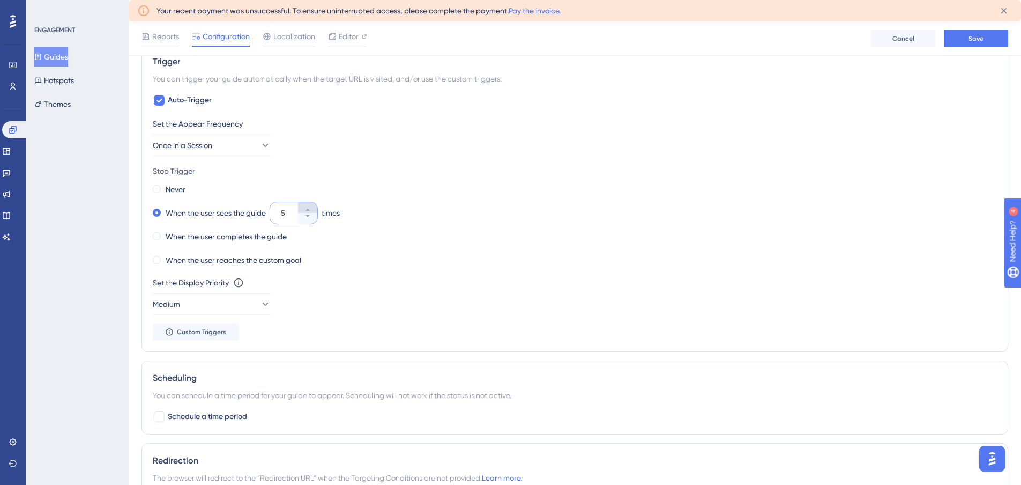
type input "6"
click at [974, 46] on button "Save" at bounding box center [976, 38] width 64 height 17
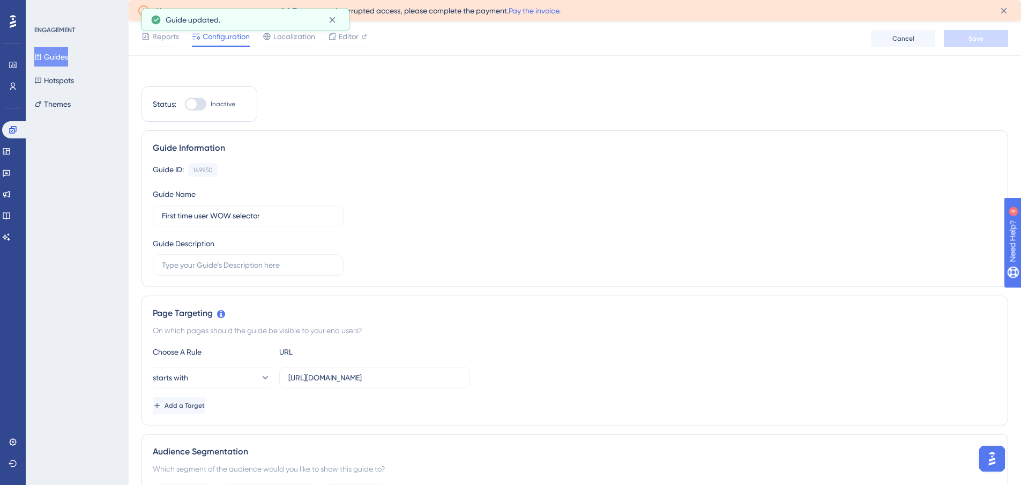
scroll to position [0, 0]
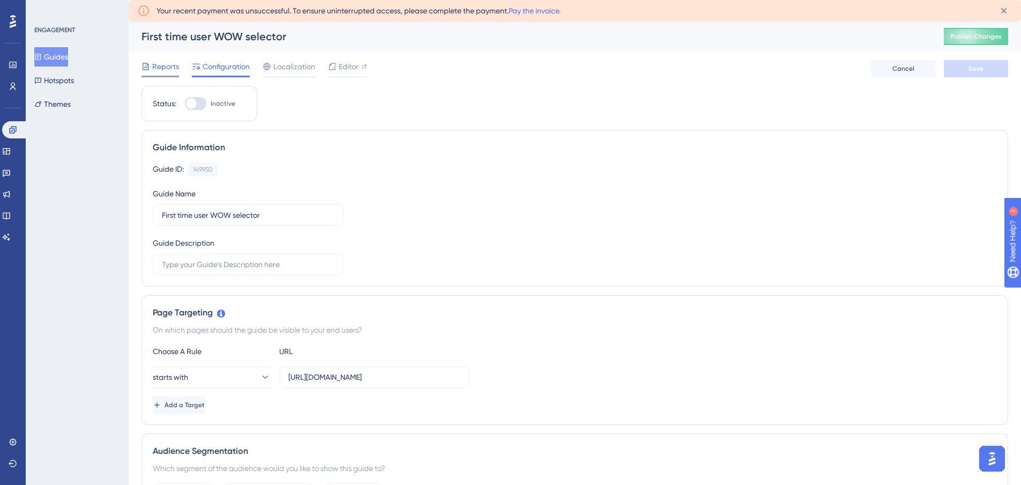
click at [164, 68] on span "Reports" at bounding box center [165, 66] width 27 height 13
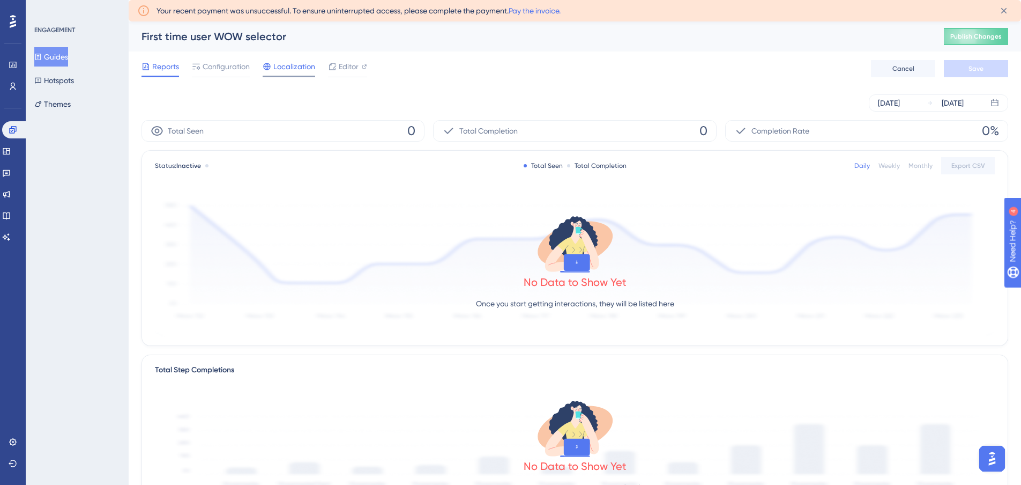
click at [293, 60] on span "Localization" at bounding box center [294, 66] width 42 height 13
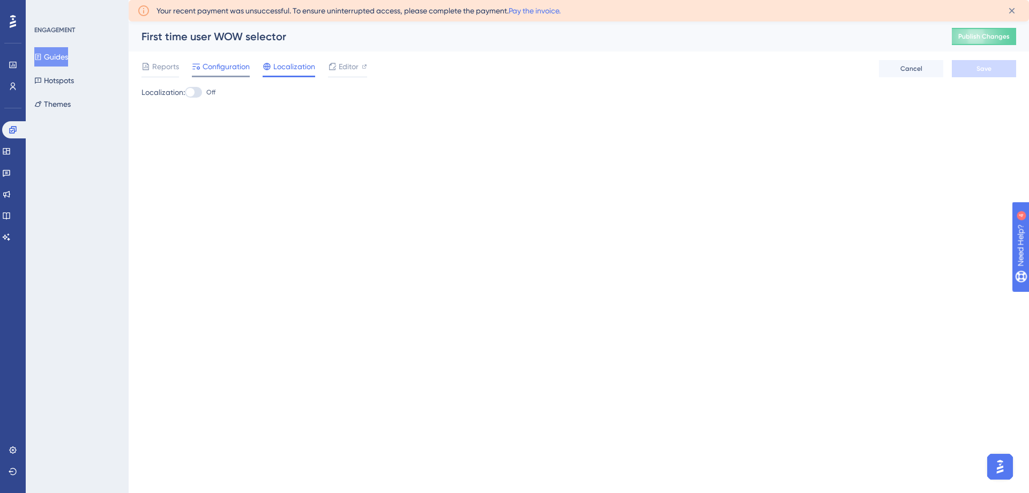
click at [215, 71] on span "Configuration" at bounding box center [226, 66] width 47 height 13
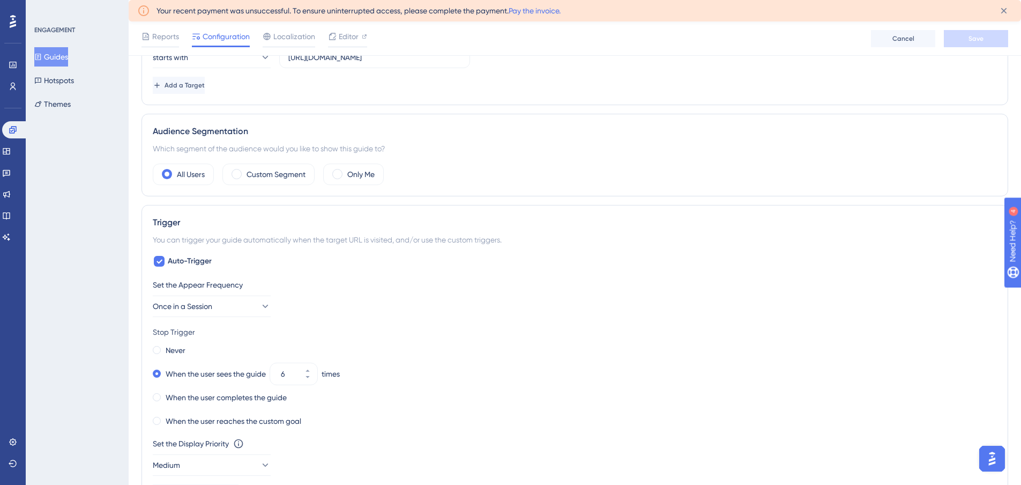
scroll to position [375, 0]
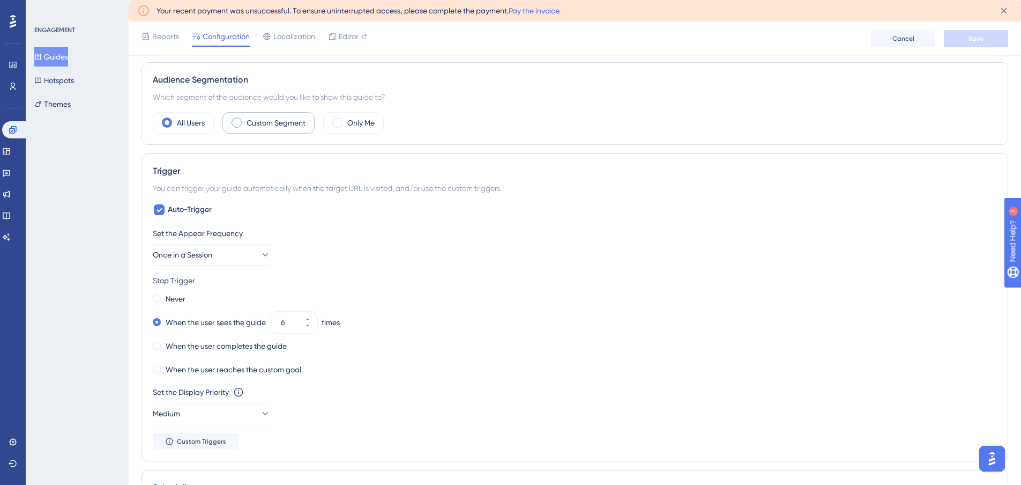
click at [243, 123] on div "Custom Segment" at bounding box center [269, 122] width 92 height 21
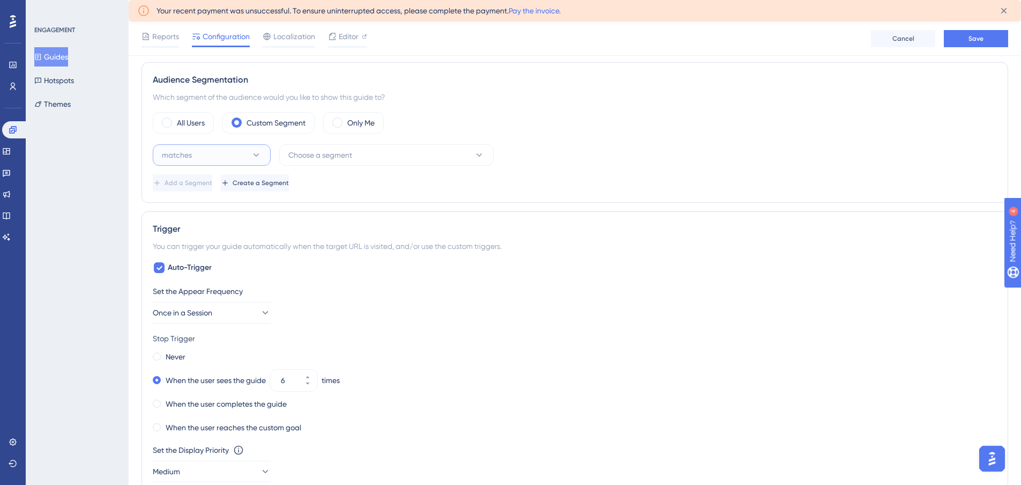
click at [211, 154] on button "matches" at bounding box center [212, 154] width 118 height 21
click at [213, 154] on button "matches" at bounding box center [212, 154] width 118 height 21
click at [312, 153] on span "Choose a segment" at bounding box center [320, 155] width 64 height 13
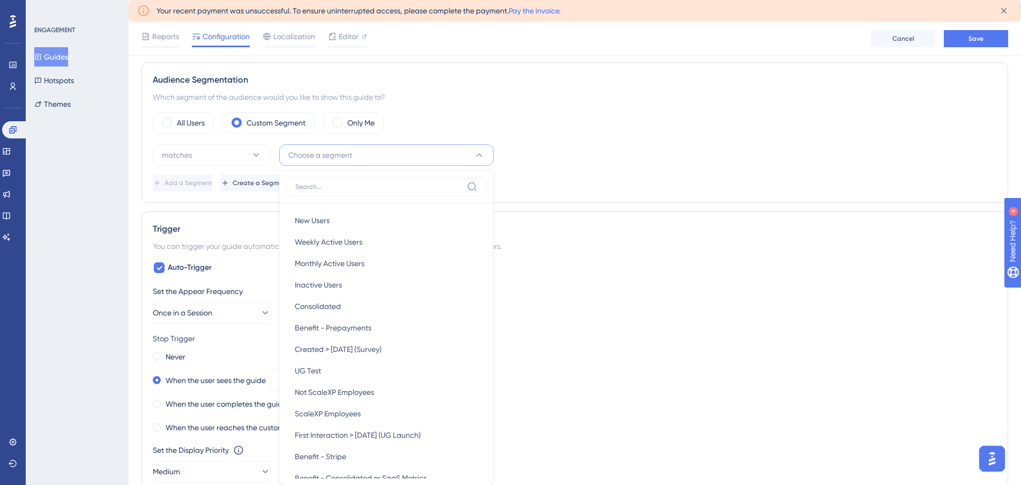
scroll to position [458, 0]
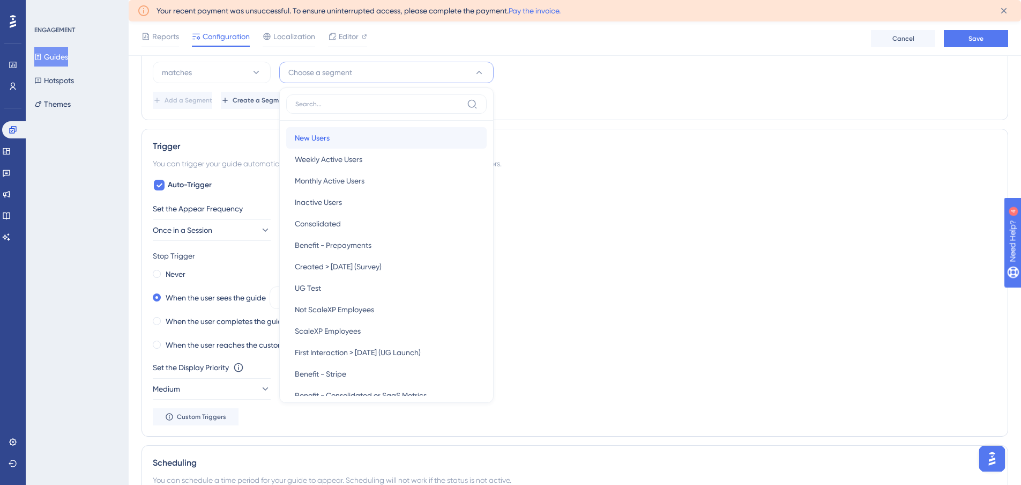
click at [331, 140] on div "New Users New Users" at bounding box center [386, 137] width 183 height 21
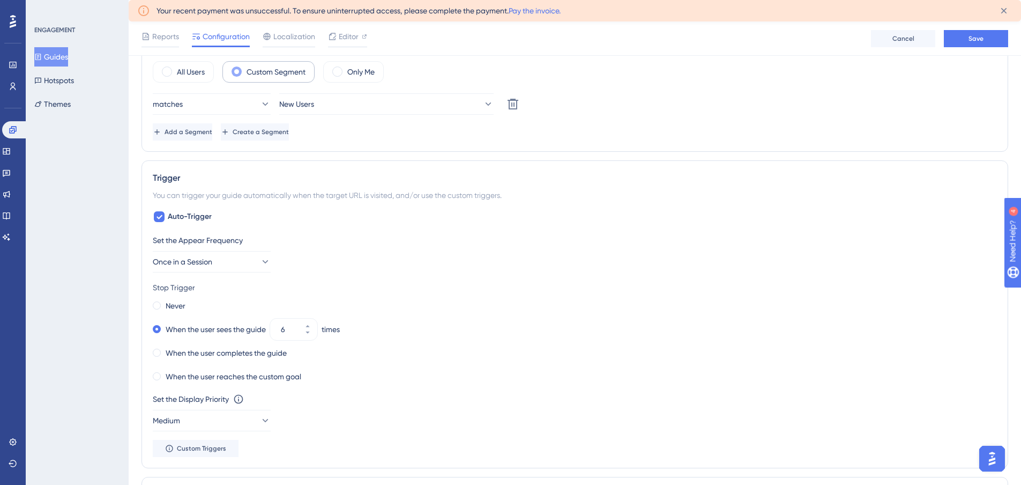
scroll to position [351, 0]
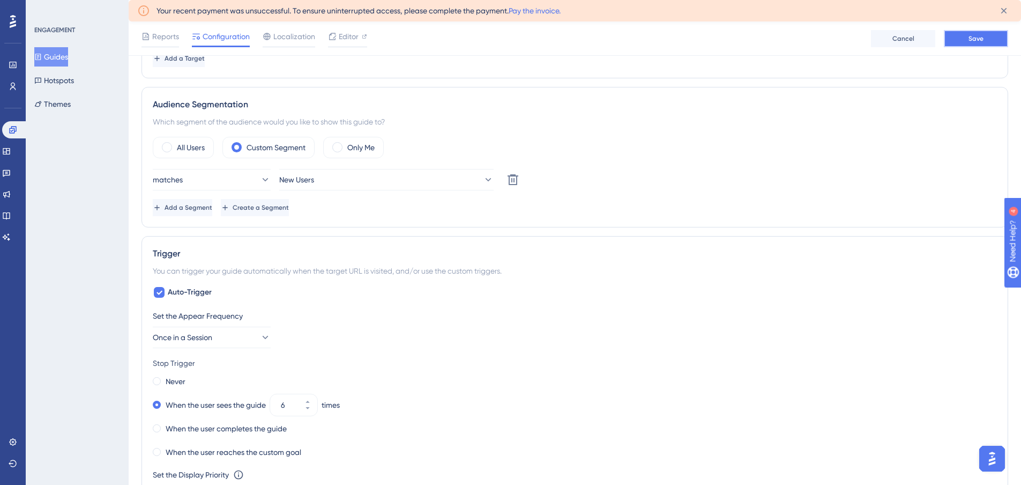
click at [979, 41] on span "Save" at bounding box center [976, 38] width 15 height 9
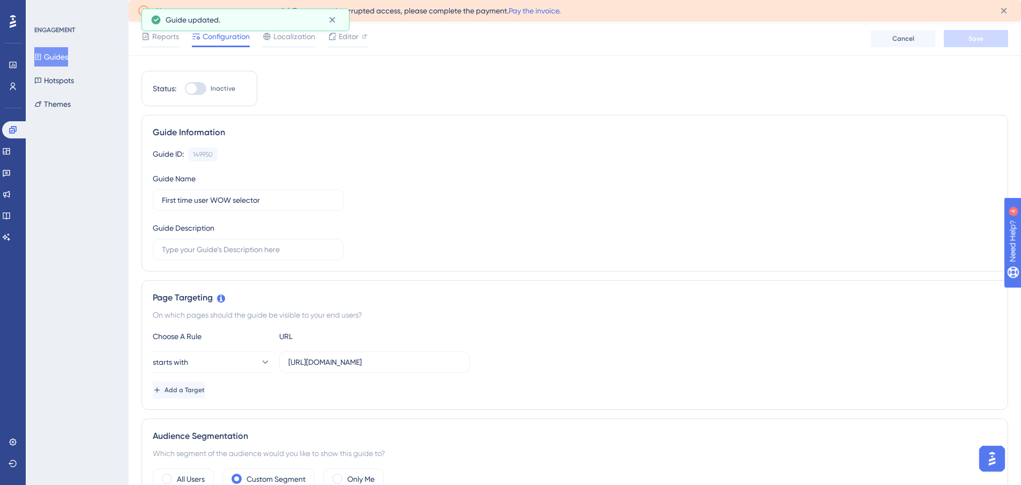
scroll to position [0, 0]
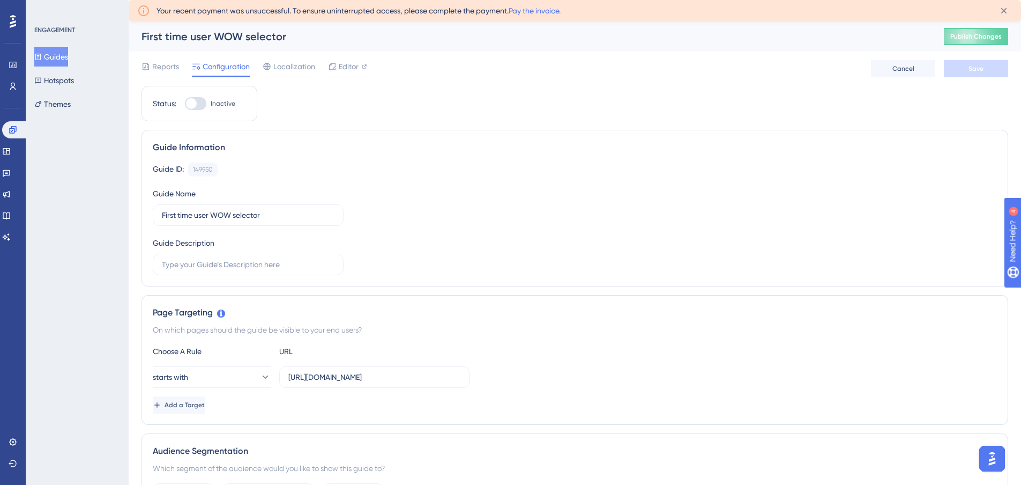
click at [197, 100] on div at bounding box center [195, 103] width 21 height 13
click at [185, 103] on input "Inactive" at bounding box center [184, 103] width 1 height 1
checkbox input "true"
click at [66, 65] on button "Guides" at bounding box center [51, 56] width 34 height 19
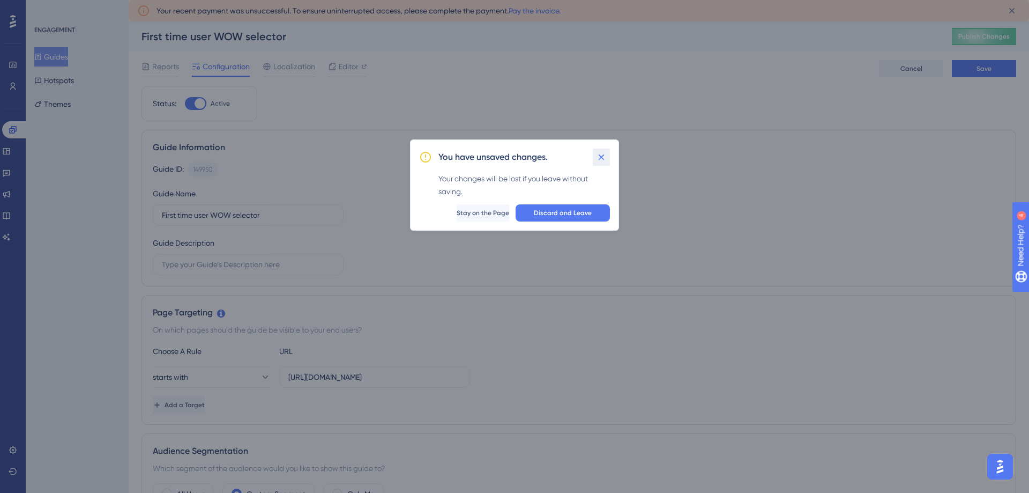
click at [596, 157] on button at bounding box center [601, 157] width 17 height 17
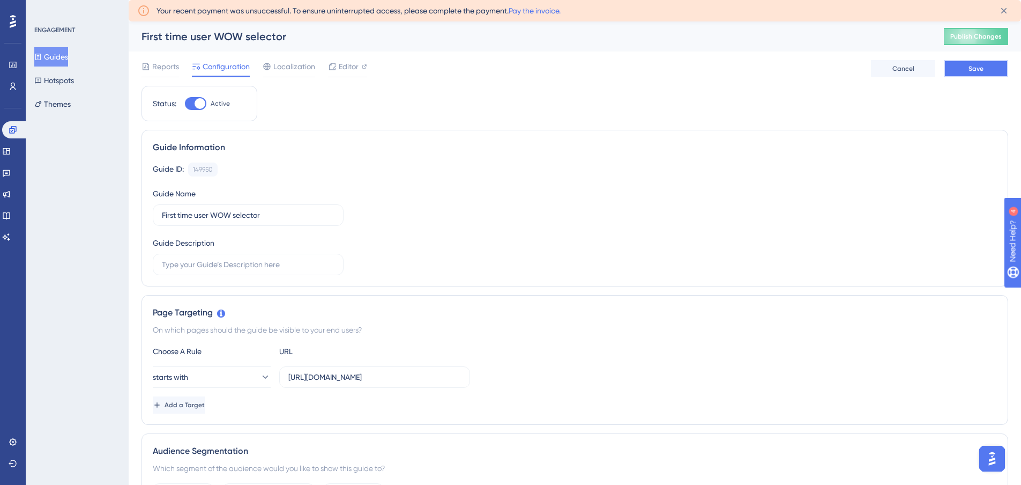
click at [965, 70] on button "Save" at bounding box center [976, 68] width 64 height 17
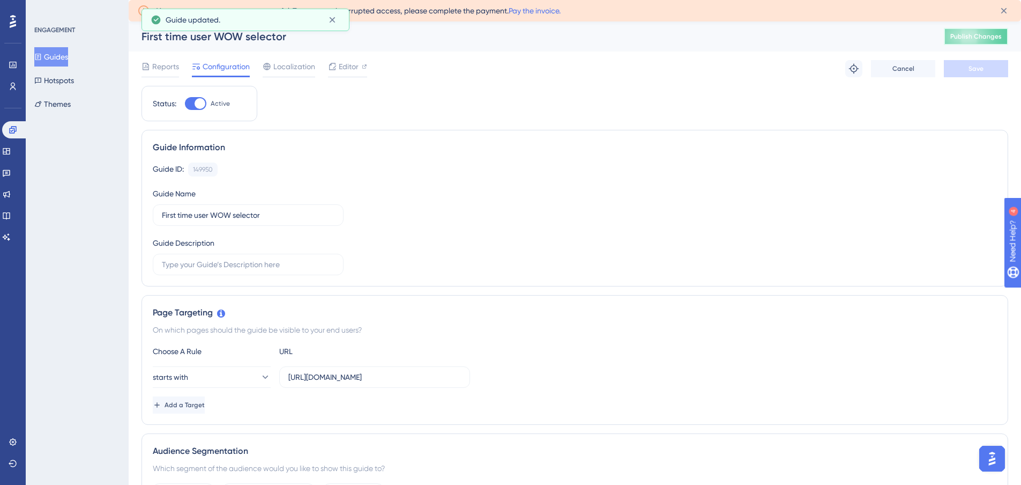
click at [975, 33] on span "Publish Changes" at bounding box center [976, 36] width 51 height 9
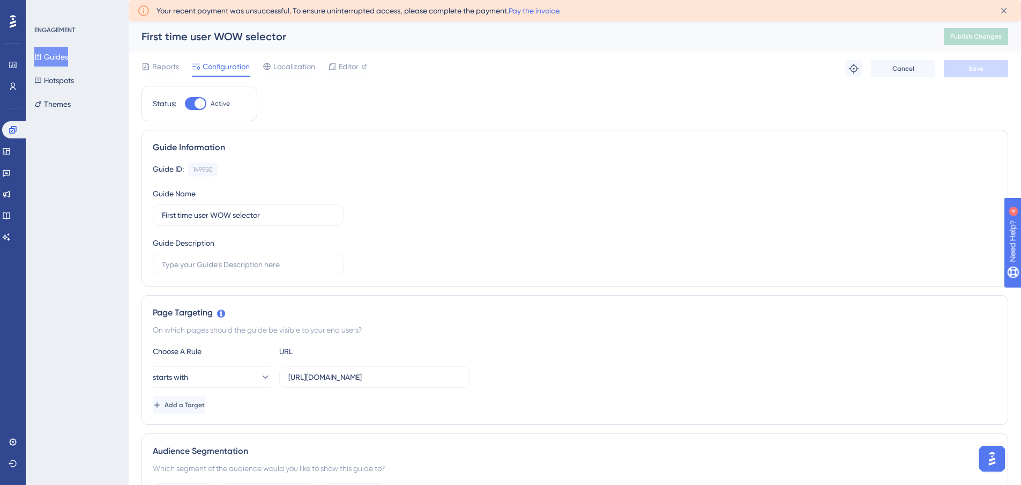
click at [66, 62] on button "Guides" at bounding box center [51, 56] width 34 height 19
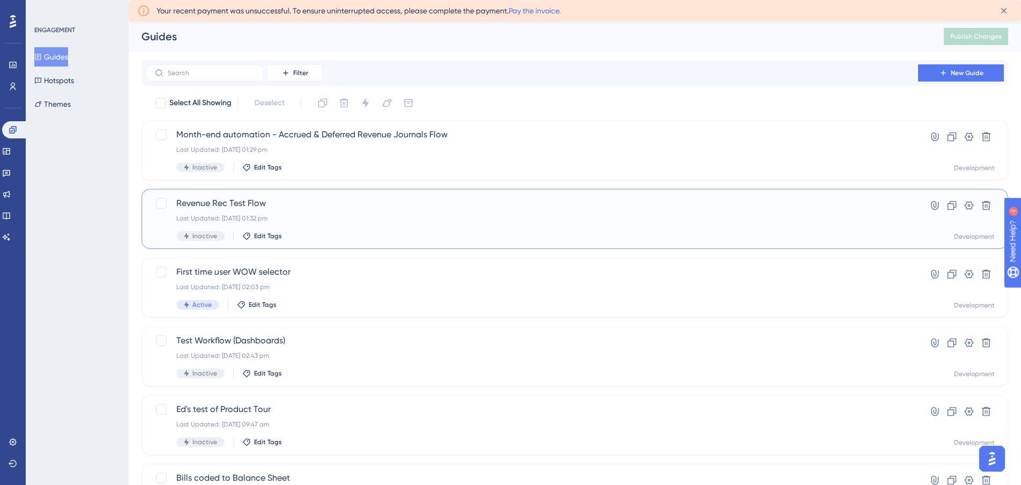
click at [295, 207] on span "Revenue Rec Test Flow" at bounding box center [531, 203] width 711 height 13
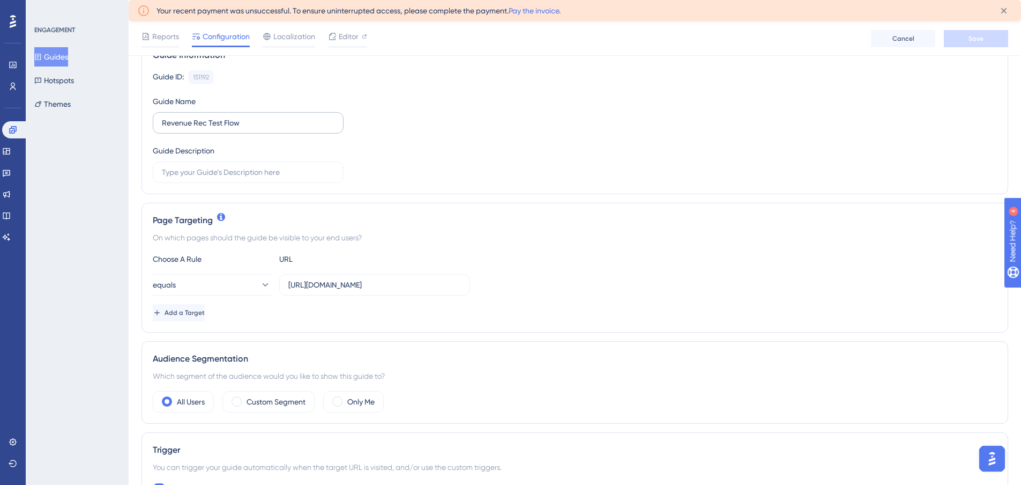
scroll to position [107, 0]
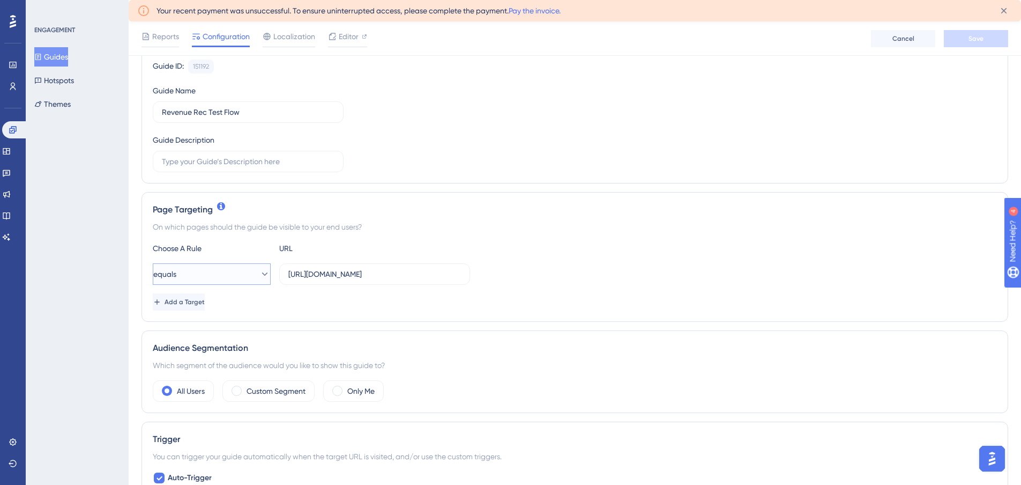
click at [220, 271] on button "equals" at bounding box center [212, 273] width 118 height 21
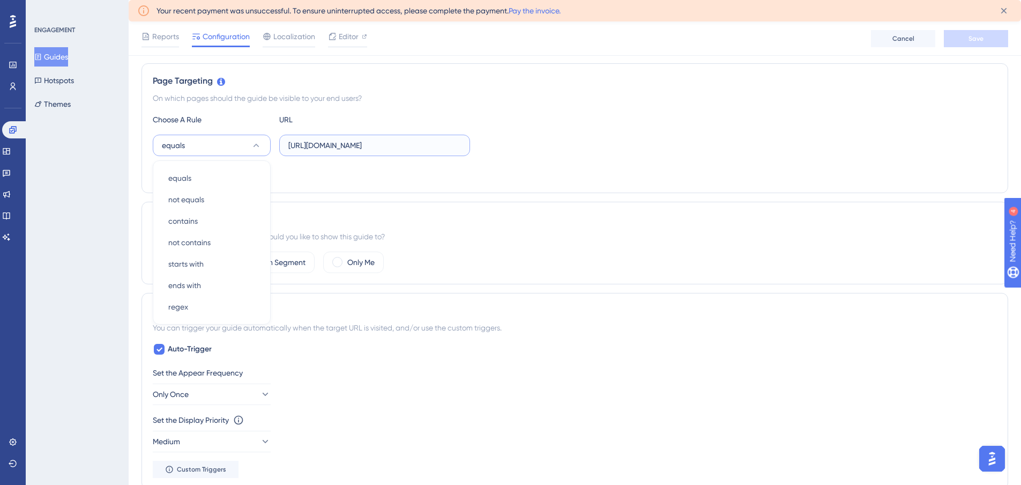
click at [424, 148] on input "https://app.scalexp.com/analysis/net-revenue/56d8e277-a9dc-4bb0-8167-0170739150…" at bounding box center [374, 145] width 173 height 12
drag, startPoint x: 456, startPoint y: 145, endPoint x: 487, endPoint y: 143, distance: 31.2
click at [487, 143] on div "equals https://app.scalexp.com/analysis/net-revenue/56d8e277-a9dc-4bb0-8167-017…" at bounding box center [575, 145] width 844 height 21
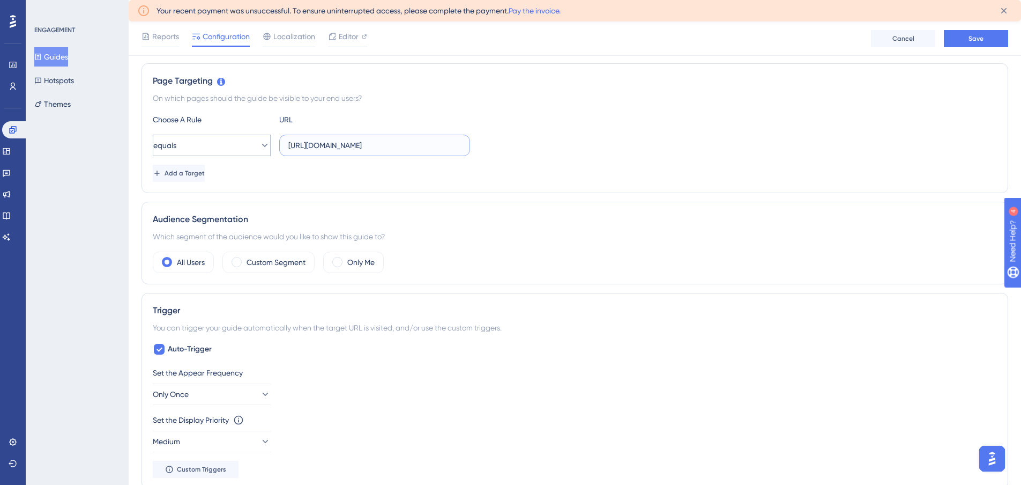
type input "https://app.scalexp.com/analysis/net-revenue"
click at [244, 149] on button "equals" at bounding box center [212, 145] width 118 height 21
click at [187, 264] on span "starts with" at bounding box center [185, 263] width 35 height 13
click at [965, 40] on button "Save" at bounding box center [976, 38] width 64 height 17
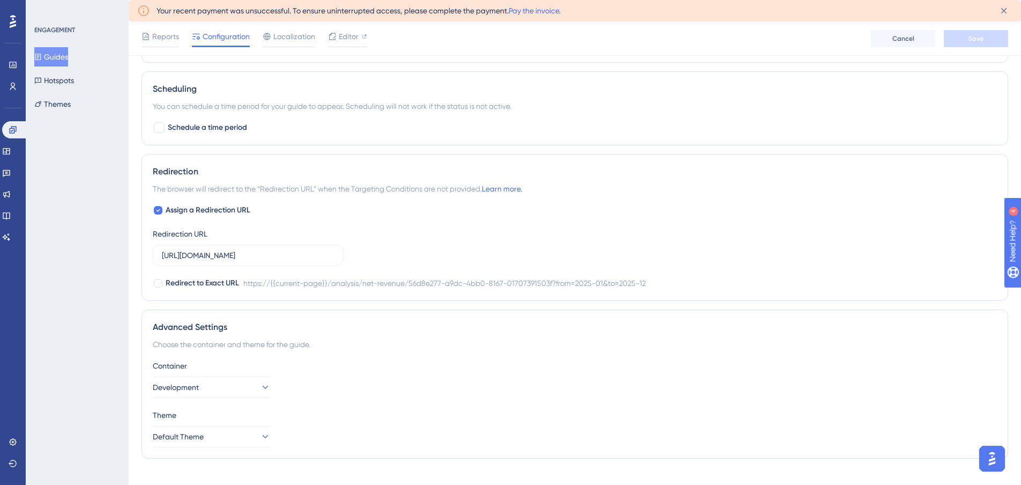
scroll to position [665, 0]
click at [323, 252] on input "https://app.scalexp.com/analysis/net-revenue/56d8e277-a9dc-4bb0-8167-0170739150…" at bounding box center [248, 253] width 173 height 12
drag, startPoint x: 331, startPoint y: 254, endPoint x: 358, endPoint y: 253, distance: 26.3
click at [358, 253] on div "Assign a Redirection URL Redirection URL https://app.scalexp.com/analysis/net-r…" at bounding box center [575, 244] width 844 height 86
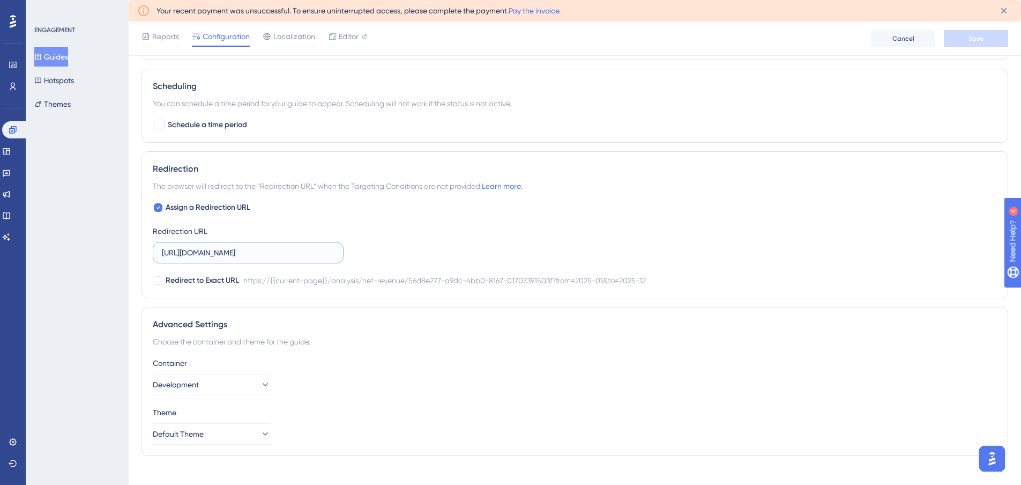
scroll to position [0, 0]
type input "https://app.scalexp.com/analysis/net-revenue/"
click at [968, 42] on button "Save" at bounding box center [976, 38] width 64 height 17
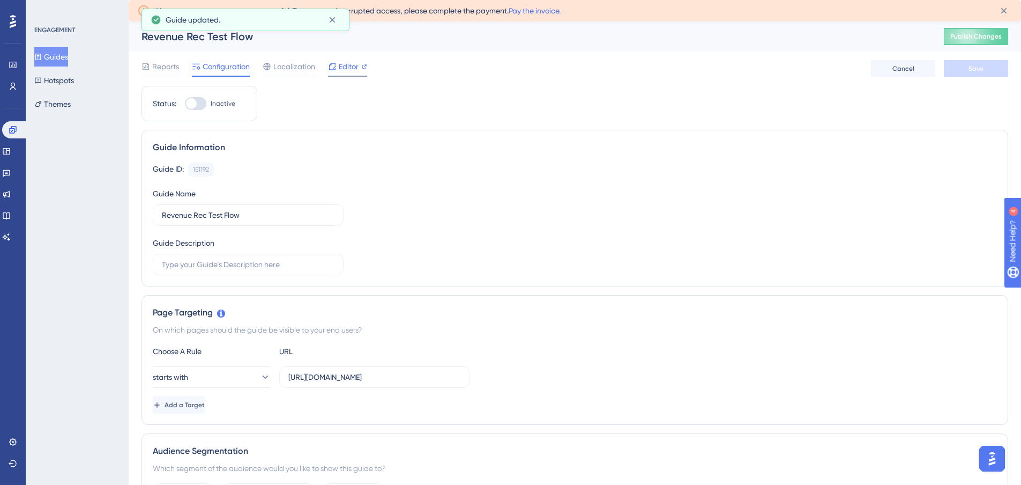
click at [344, 67] on span "Editor" at bounding box center [349, 66] width 20 height 13
click at [195, 105] on div at bounding box center [191, 103] width 11 height 11
click at [185, 104] on input "Inactive" at bounding box center [184, 103] width 1 height 1
checkbox input "true"
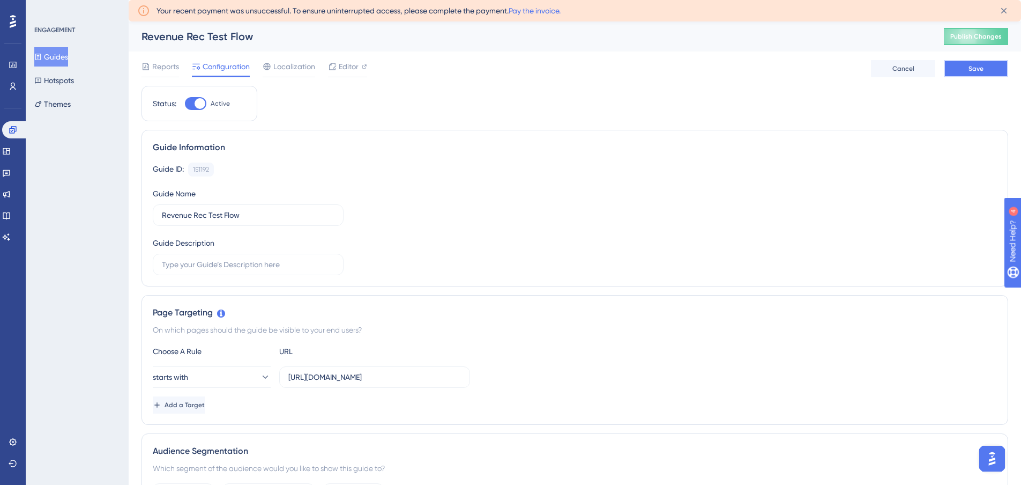
click at [985, 65] on button "Save" at bounding box center [976, 68] width 64 height 17
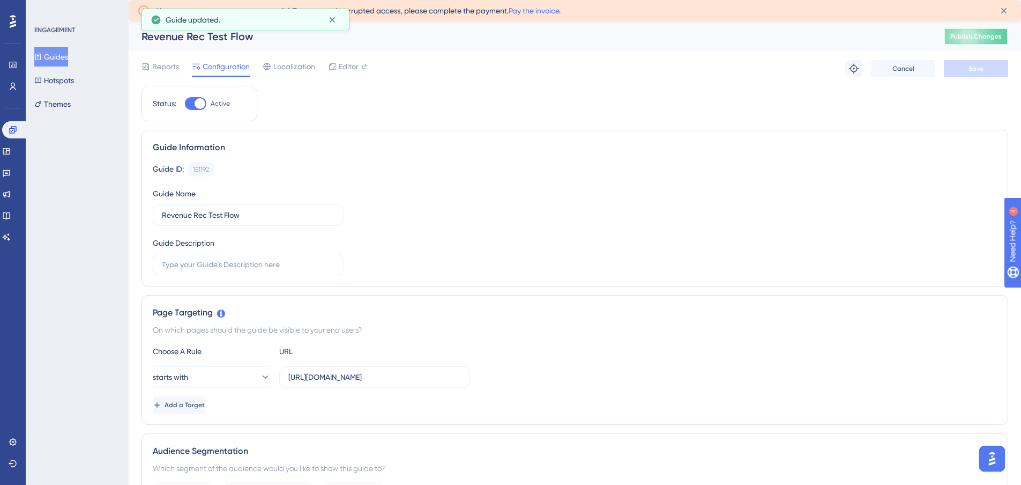
click at [974, 36] on span "Publish Changes" at bounding box center [976, 36] width 51 height 9
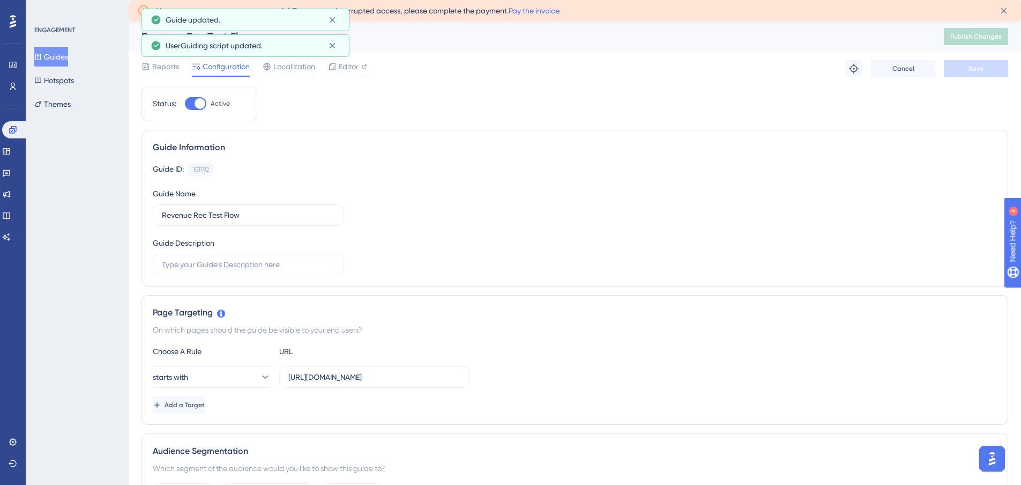
click at [66, 56] on button "Guides" at bounding box center [51, 56] width 34 height 19
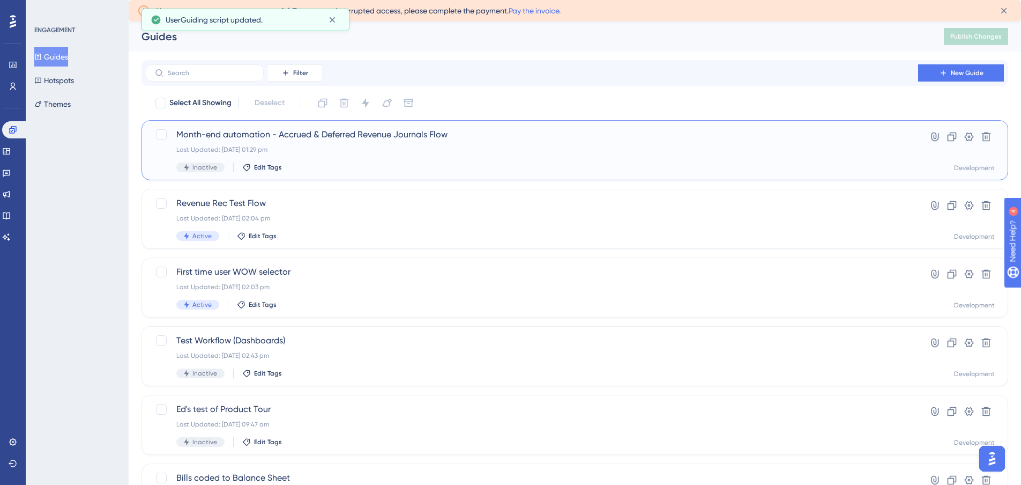
click at [365, 158] on div "Month-end automation - Accrued & Deferred Revenue Journals Flow Last Updated: 2…" at bounding box center [531, 150] width 711 height 44
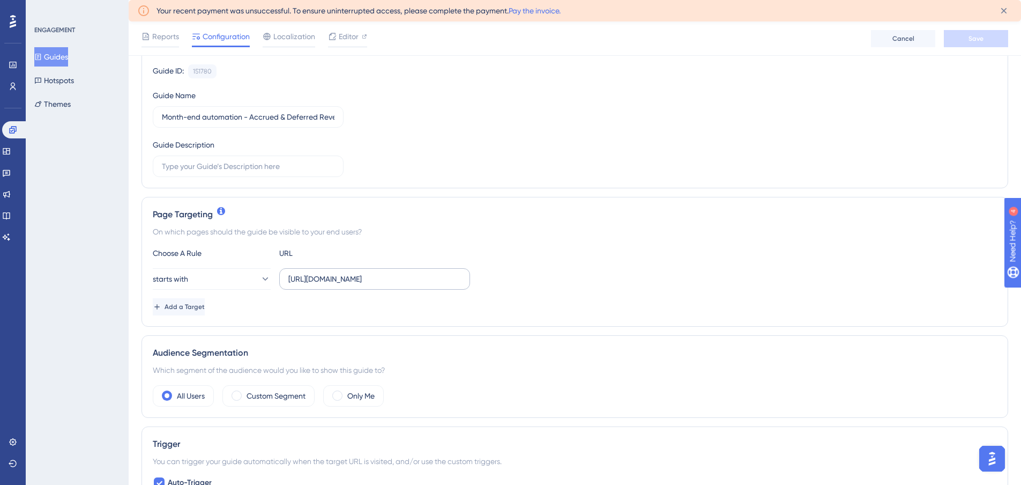
scroll to position [107, 0]
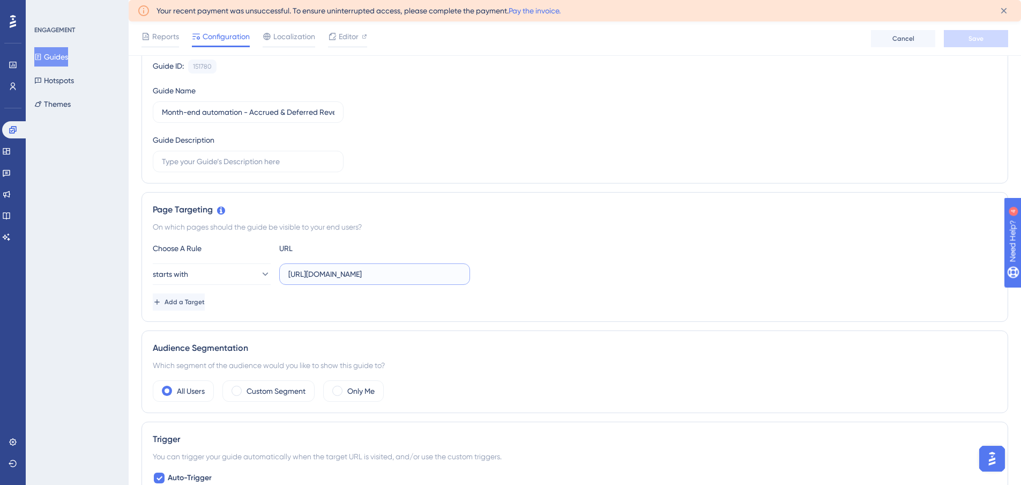
drag, startPoint x: 446, startPoint y: 274, endPoint x: 488, endPoint y: 279, distance: 42.6
click at [488, 279] on div "starts with https://app.scalexp.com/analysis/net-revenue" at bounding box center [575, 273] width 844 height 21
click at [457, 275] on input "https://app.scalexp.com/analysis/net-revenue" at bounding box center [374, 274] width 173 height 12
click at [458, 275] on input "https://app.scalexp.com/analysis/net-revenue" at bounding box center [374, 274] width 173 height 12
click at [454, 273] on input "https://app.scalexp.com/analysis/net-revenue" at bounding box center [374, 274] width 173 height 12
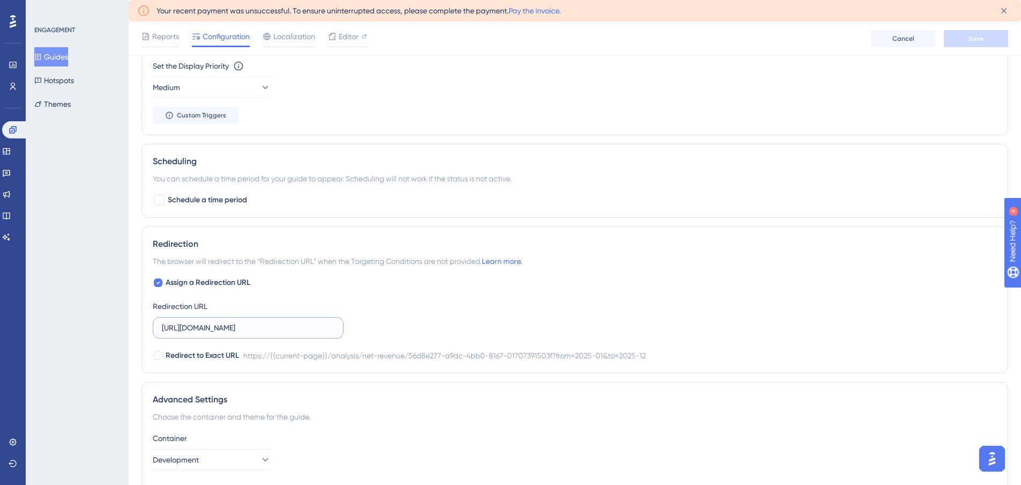
scroll to position [0, 232]
drag, startPoint x: 331, startPoint y: 328, endPoint x: 360, endPoint y: 325, distance: 29.6
click at [360, 325] on div "Assign a Redirection URL Redirection URL https://app.scalexp.com/analysis/net-r…" at bounding box center [575, 319] width 844 height 86
type input "https://app.scalexp.com/analysis/net-revenue"
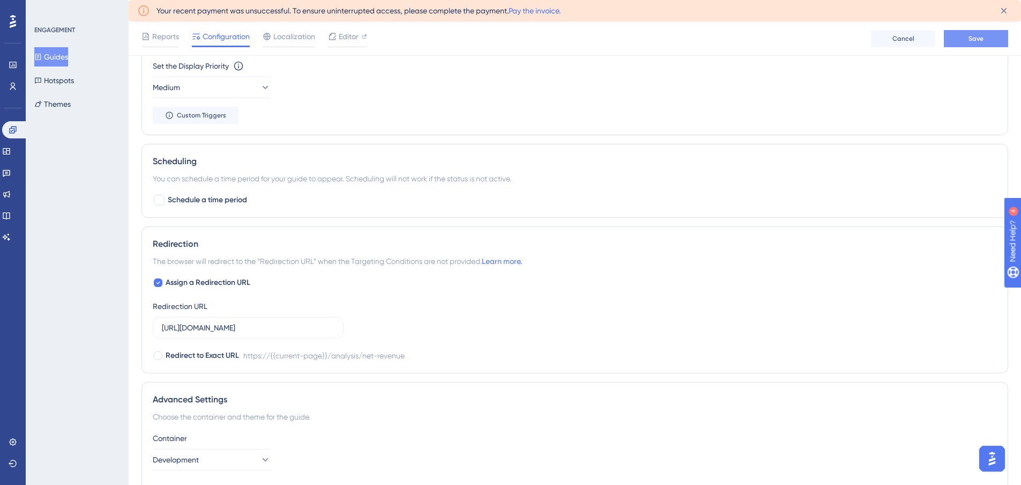
drag, startPoint x: 977, startPoint y: 50, endPoint x: 975, endPoint y: 42, distance: 7.7
click at [977, 49] on div "Reports Configuration Localization Editor Cancel Save" at bounding box center [575, 38] width 893 height 34
click at [975, 42] on span "Save" at bounding box center [976, 38] width 15 height 9
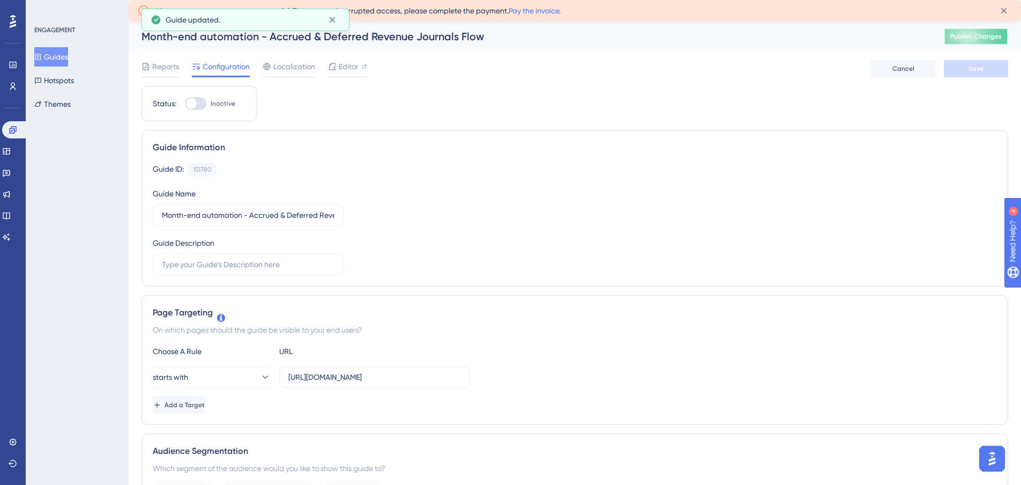
click at [989, 42] on button "Publish Changes" at bounding box center [976, 36] width 64 height 17
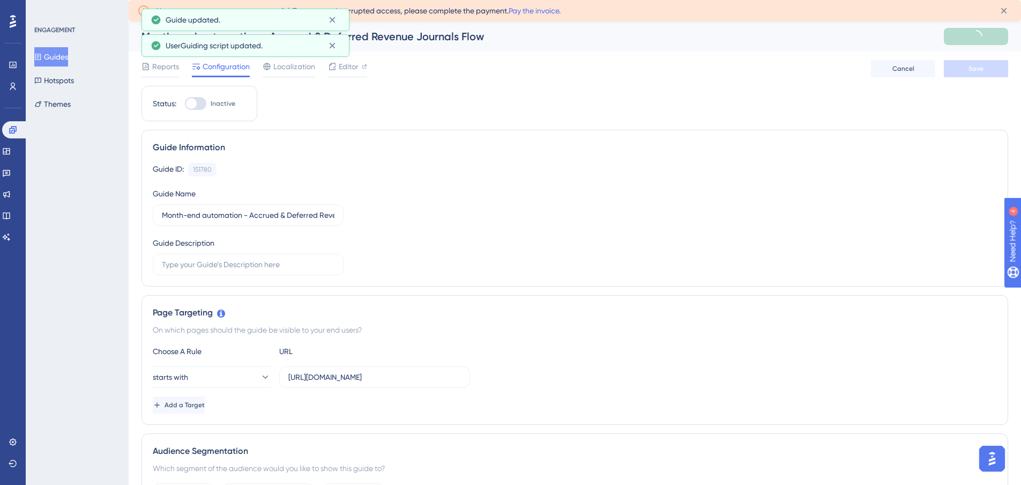
click at [198, 105] on div at bounding box center [195, 103] width 21 height 13
click at [185, 104] on input "Inactive" at bounding box center [184, 103] width 1 height 1
checkbox input "true"
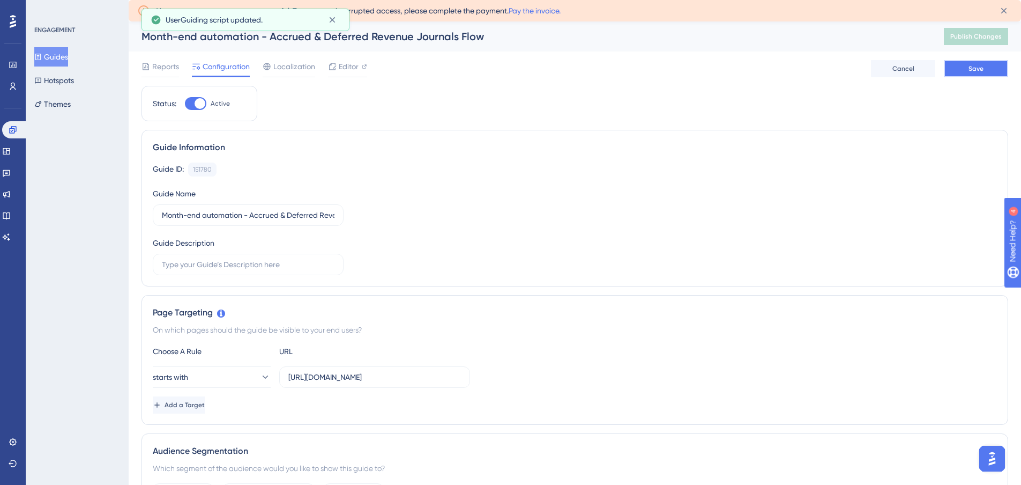
click at [974, 66] on span "Save" at bounding box center [976, 68] width 15 height 9
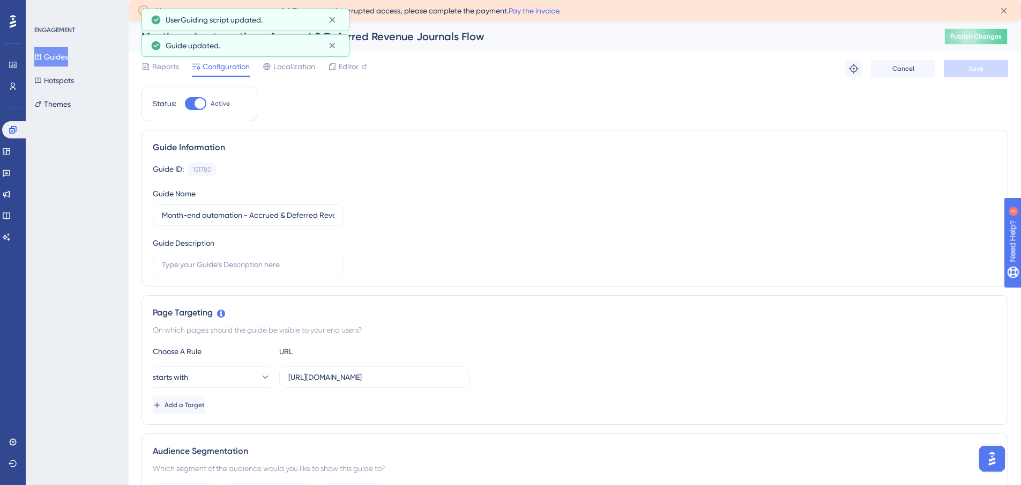
click at [974, 37] on span "Publish Changes" at bounding box center [976, 36] width 51 height 9
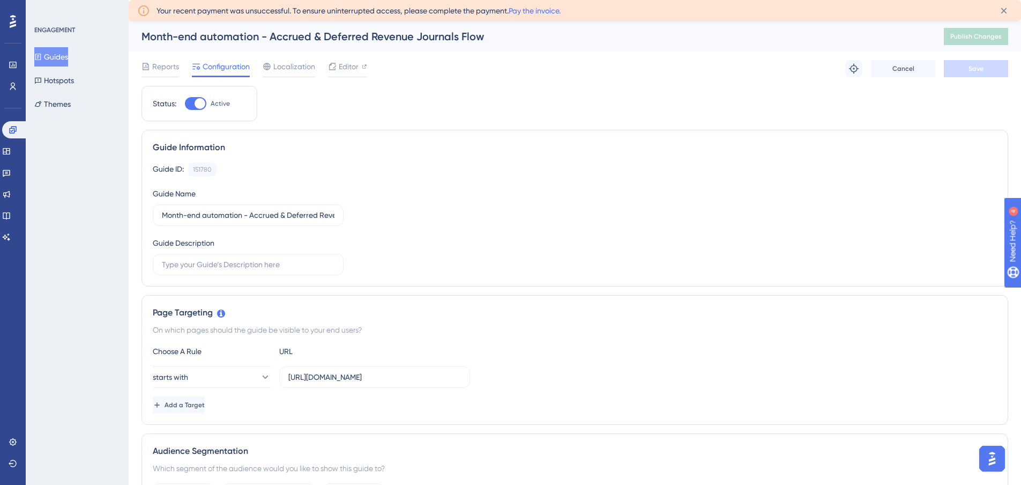
click at [68, 55] on button "Guides" at bounding box center [51, 56] width 34 height 19
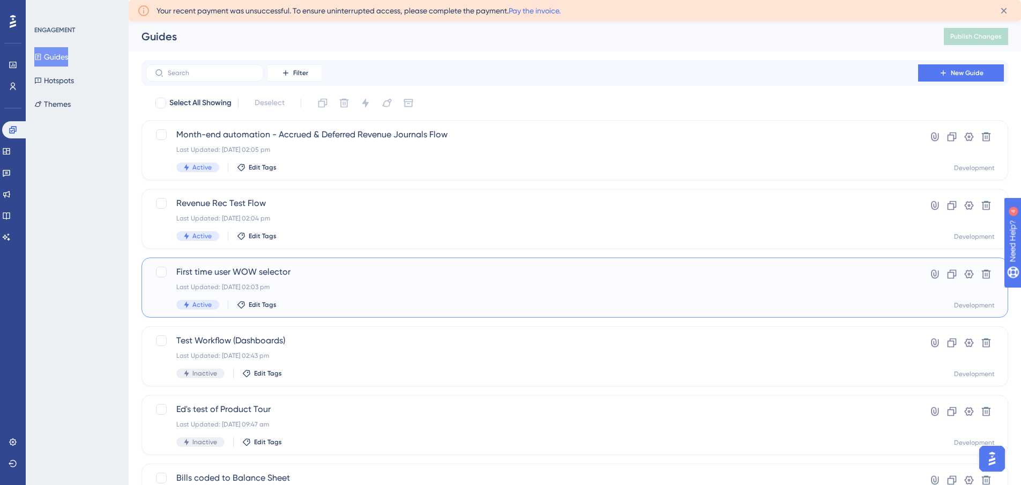
click at [326, 263] on div "First time user WOW selector Last Updated: 24 Sept 2025 02:03 pm Active Edit Ta…" at bounding box center [575, 287] width 867 height 60
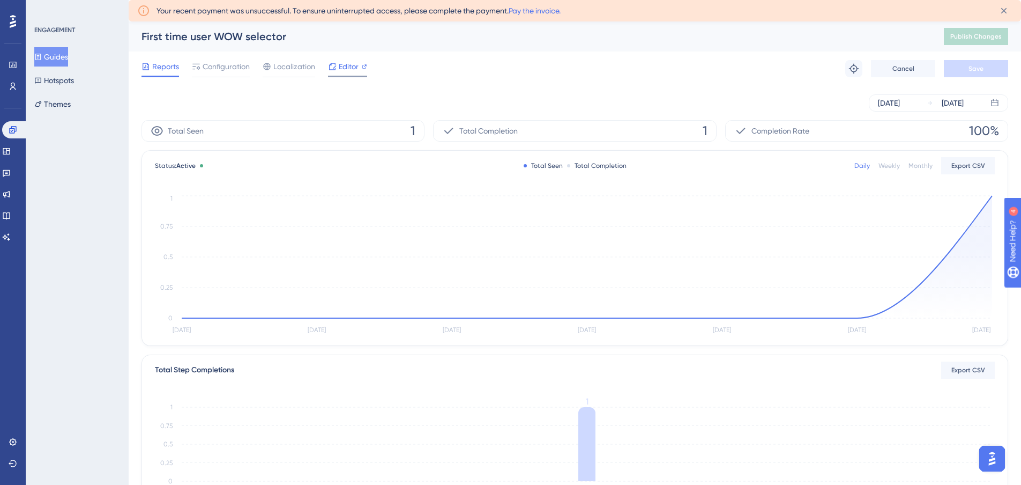
click at [341, 68] on span "Editor" at bounding box center [349, 66] width 20 height 13
click at [60, 57] on button "Guides" at bounding box center [51, 56] width 34 height 19
